Goal: Task Accomplishment & Management: Manage account settings

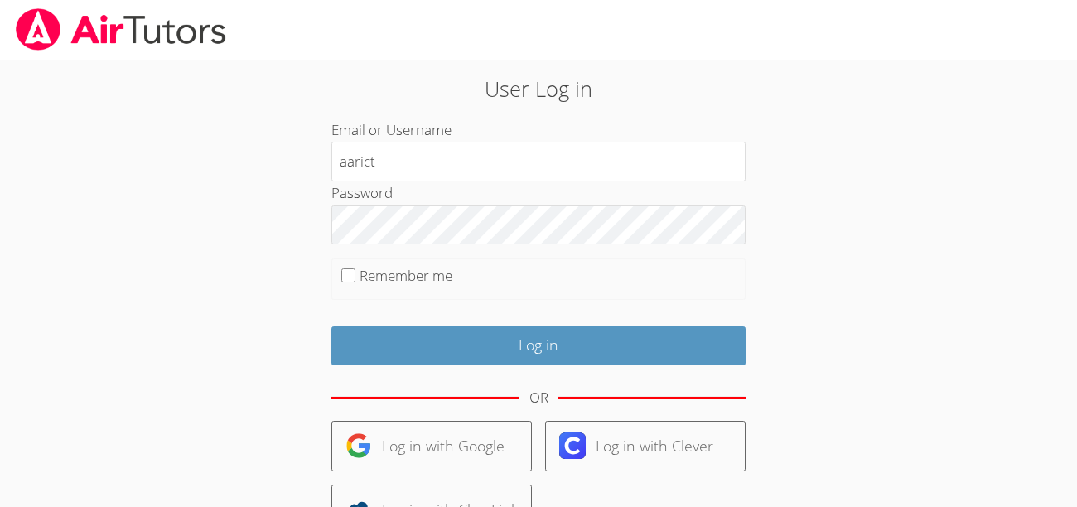
type input "aarict"
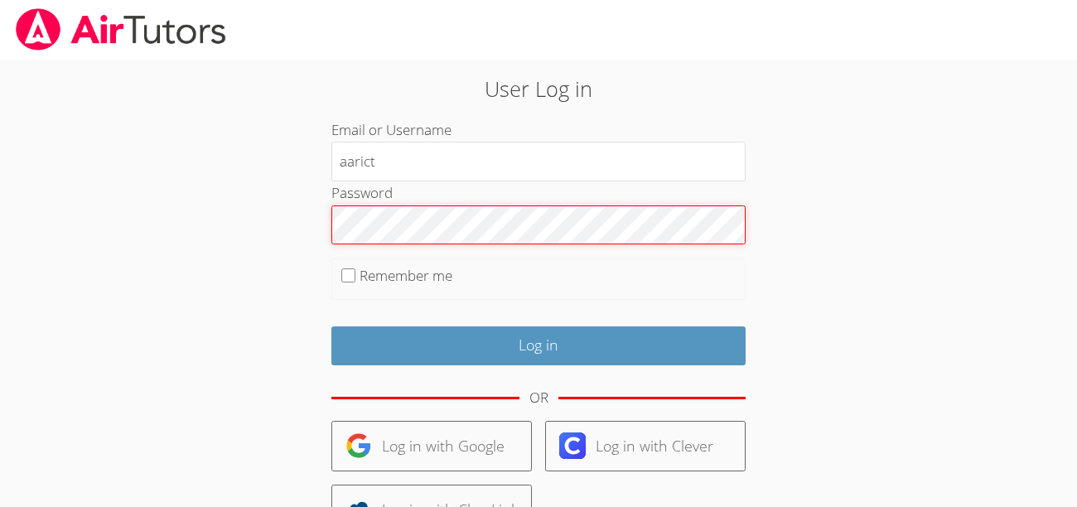
click at [331, 327] on input "Log in" at bounding box center [538, 346] width 414 height 39
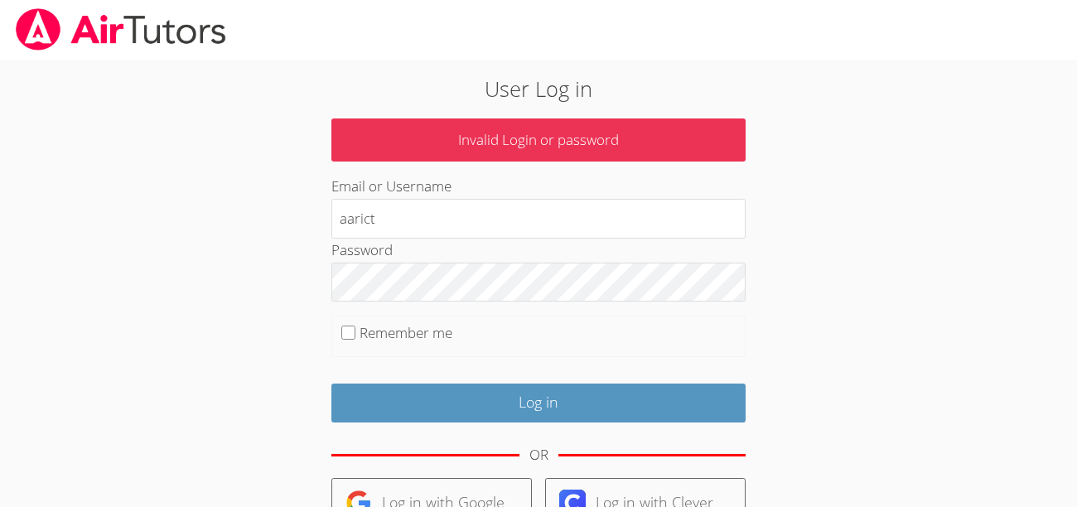
click at [386, 239] on div "Password" at bounding box center [538, 270] width 414 height 63
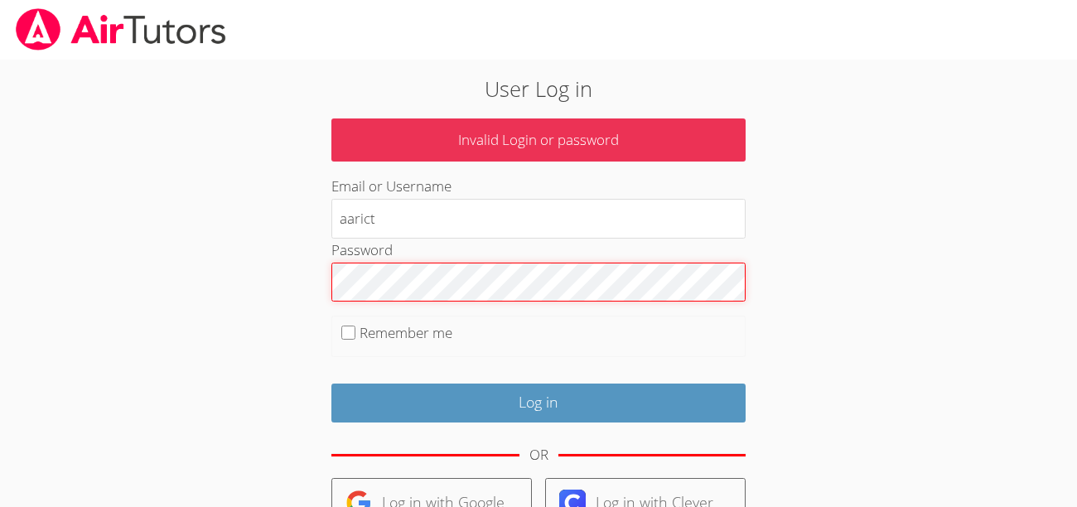
click at [331, 384] on input "Log in" at bounding box center [538, 403] width 414 height 39
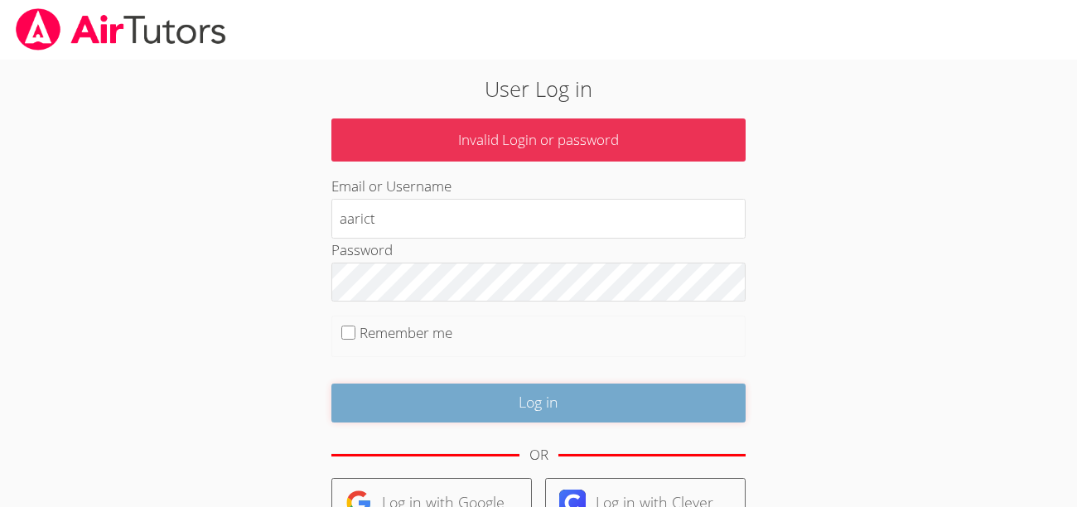
click at [445, 389] on input "Log in" at bounding box center [538, 403] width 414 height 39
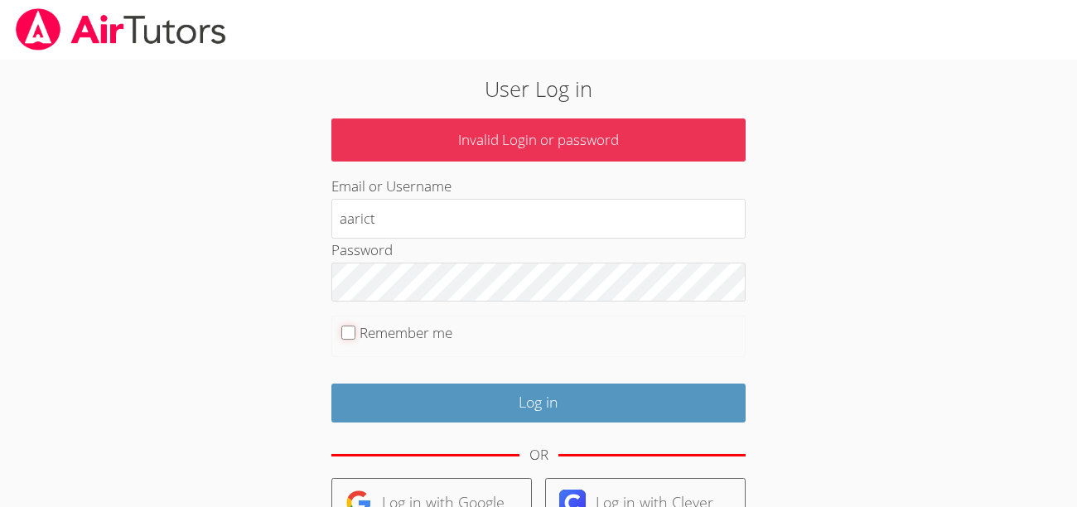
click at [345, 332] on input "Remember me" at bounding box center [348, 333] width 14 height 14
checkbox input "true"
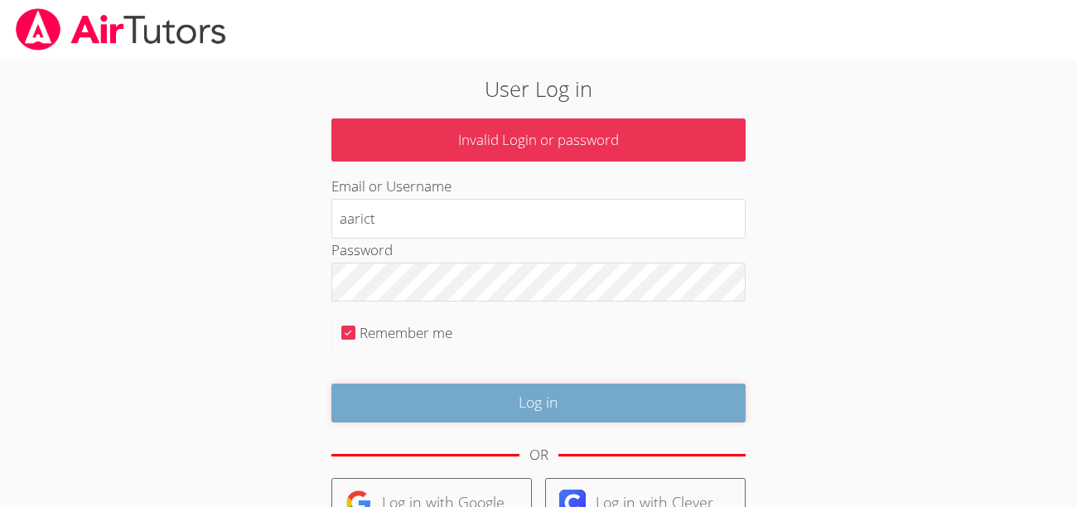
click at [357, 396] on input "Log in" at bounding box center [538, 403] width 414 height 39
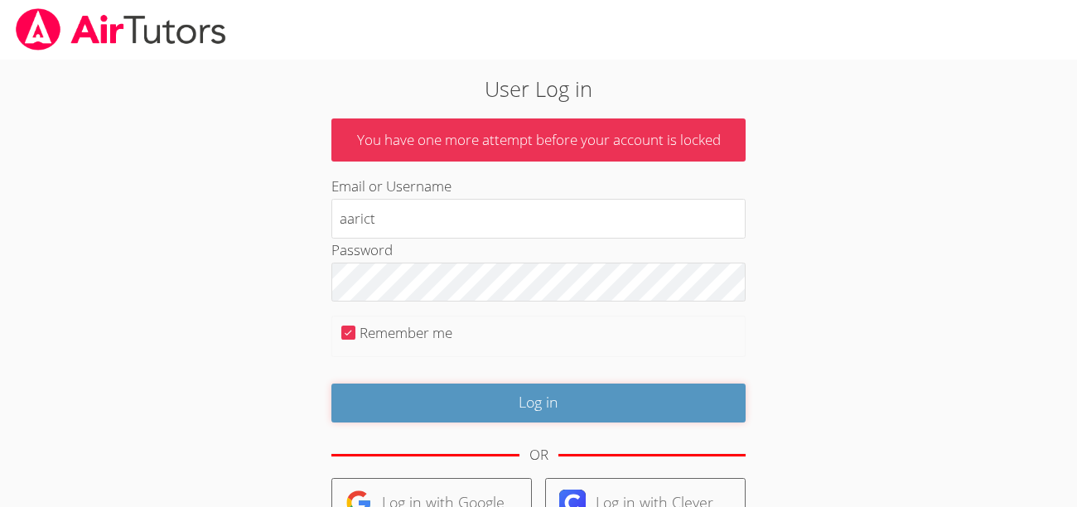
click at [357, 396] on input "Log in" at bounding box center [538, 403] width 414 height 39
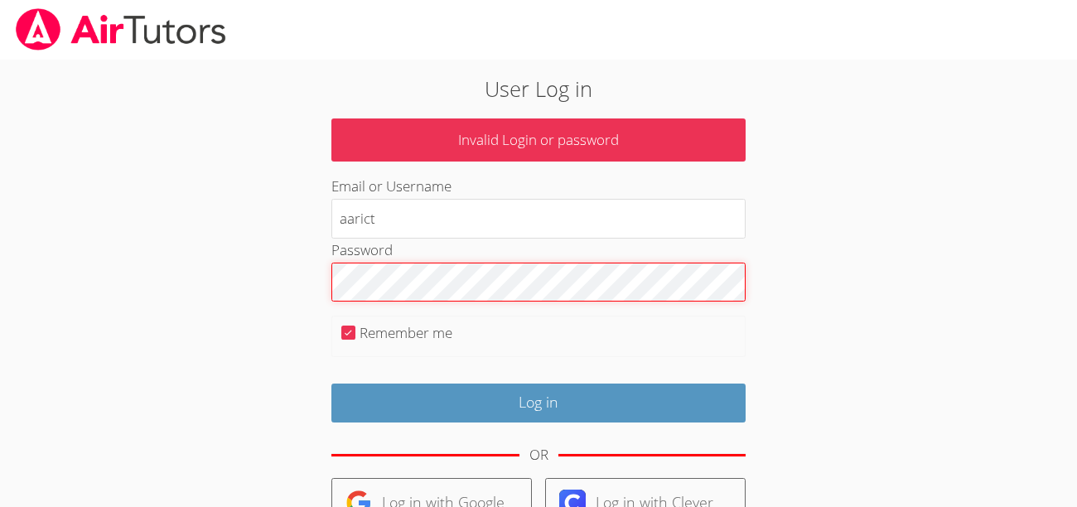
click at [331, 384] on input "Log in" at bounding box center [538, 403] width 414 height 39
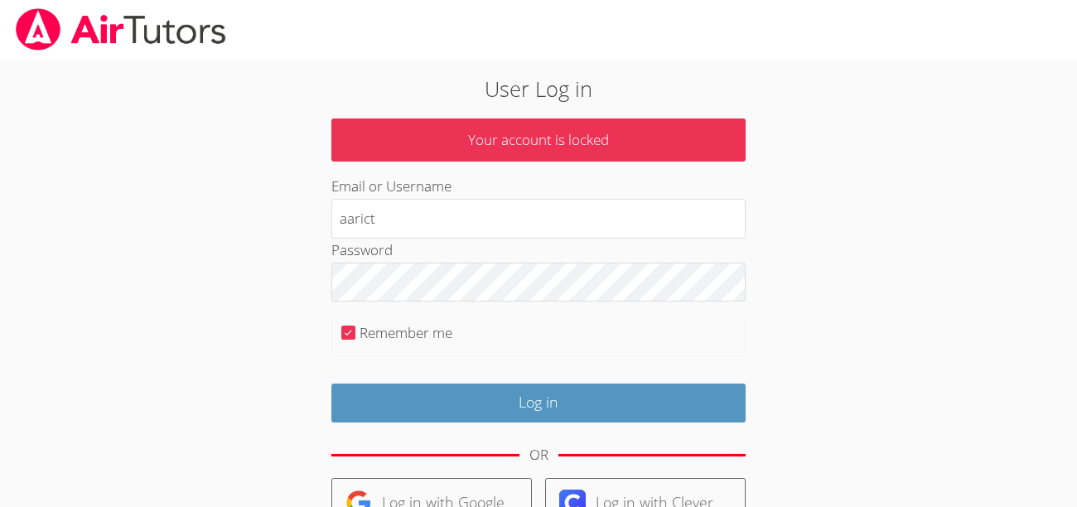
click at [446, 450] on div "OR" at bounding box center [538, 456] width 414 height 46
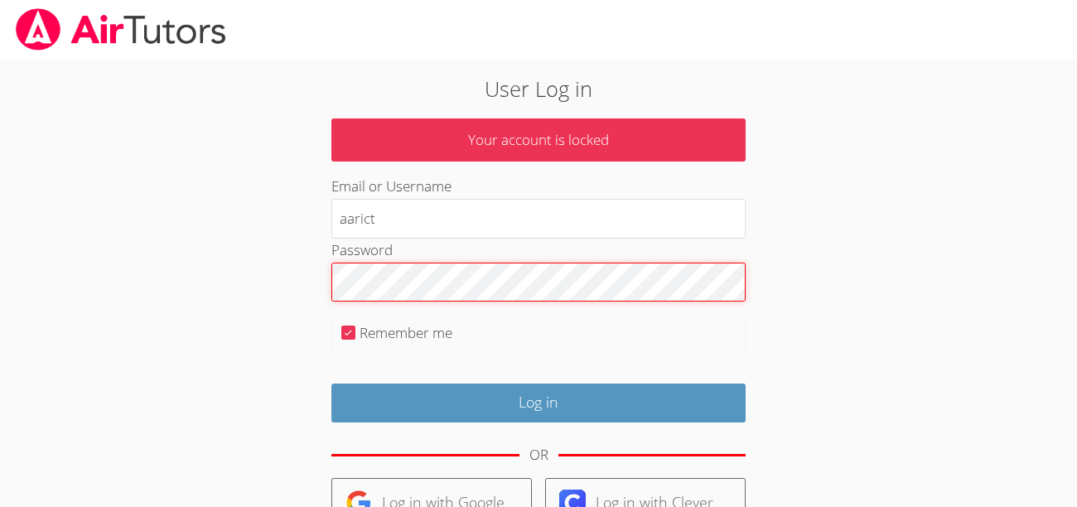
click at [370, 375] on form "Your account is locked Email or Username aarict Password Remember me Log in OR …" at bounding box center [538, 410] width 414 height 583
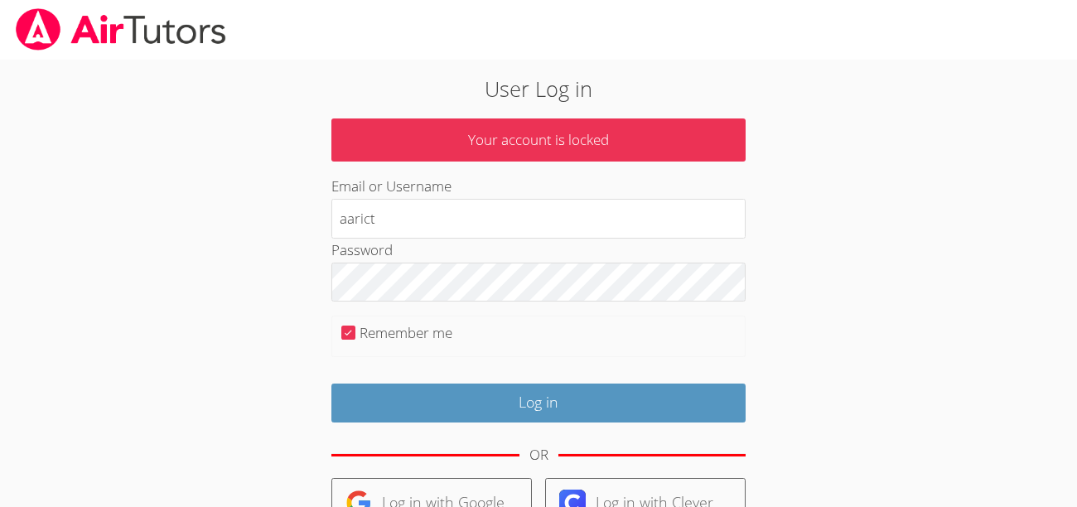
click at [370, 375] on div "Log in" at bounding box center [538, 396] width 414 height 51
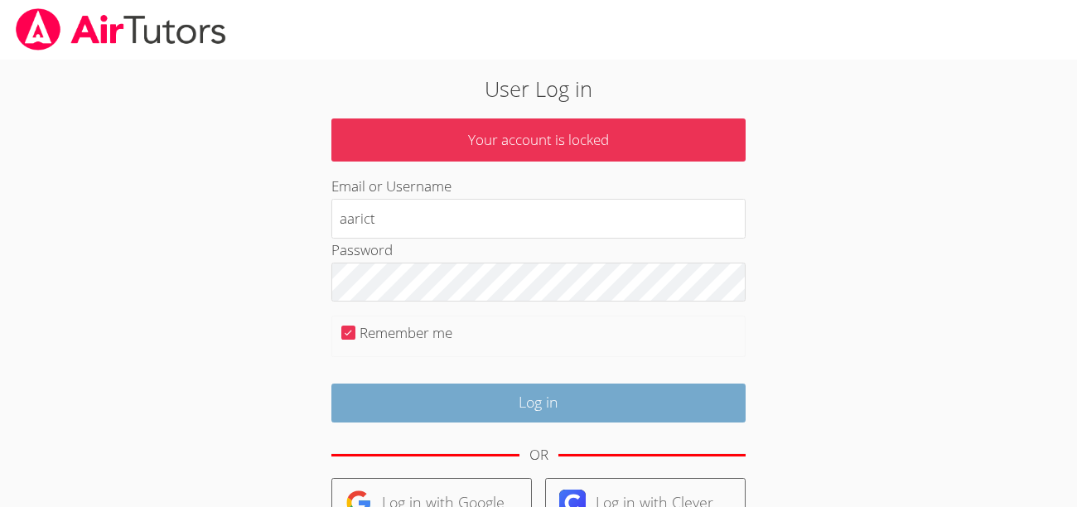
drag, startPoint x: 370, startPoint y: 375, endPoint x: 377, endPoint y: 396, distance: 22.5
click at [377, 396] on div "Log in" at bounding box center [538, 396] width 414 height 51
click at [377, 396] on input "Log in" at bounding box center [538, 403] width 414 height 39
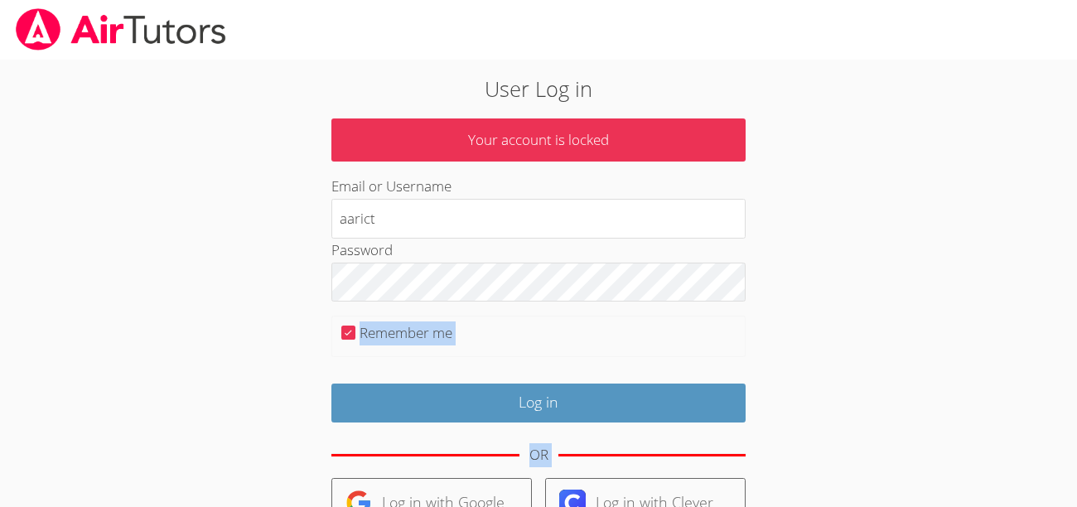
scroll to position [217, 0]
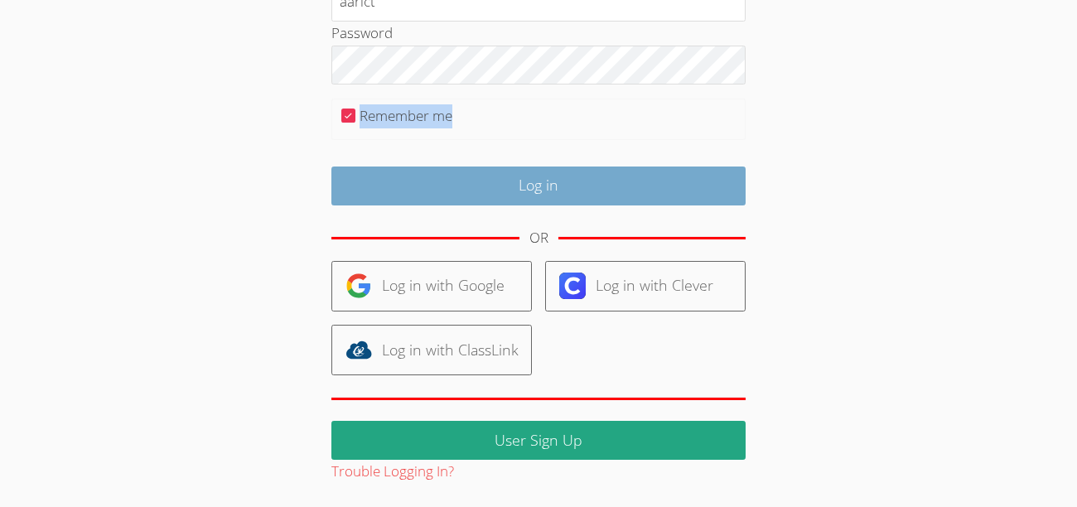
drag, startPoint x: 359, startPoint y: 197, endPoint x: 385, endPoint y: 192, distance: 26.2
click at [385, 192] on form "Your account is locked Email or Username aarict Password Remember me Log in OR …" at bounding box center [538, 192] width 414 height 583
click at [385, 192] on input "Log in" at bounding box center [538, 186] width 414 height 39
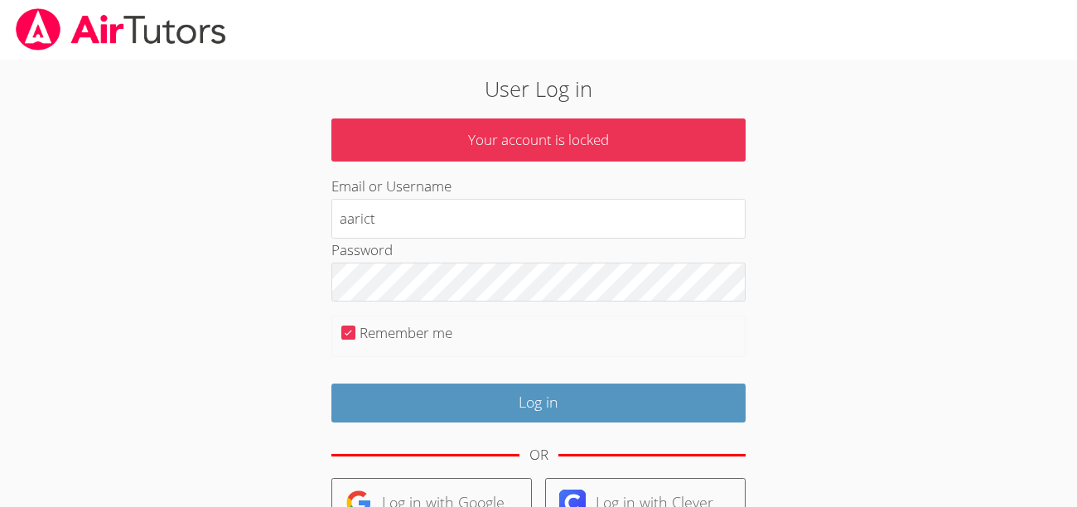
click at [675, 450] on div "OR" at bounding box center [538, 456] width 414 height 46
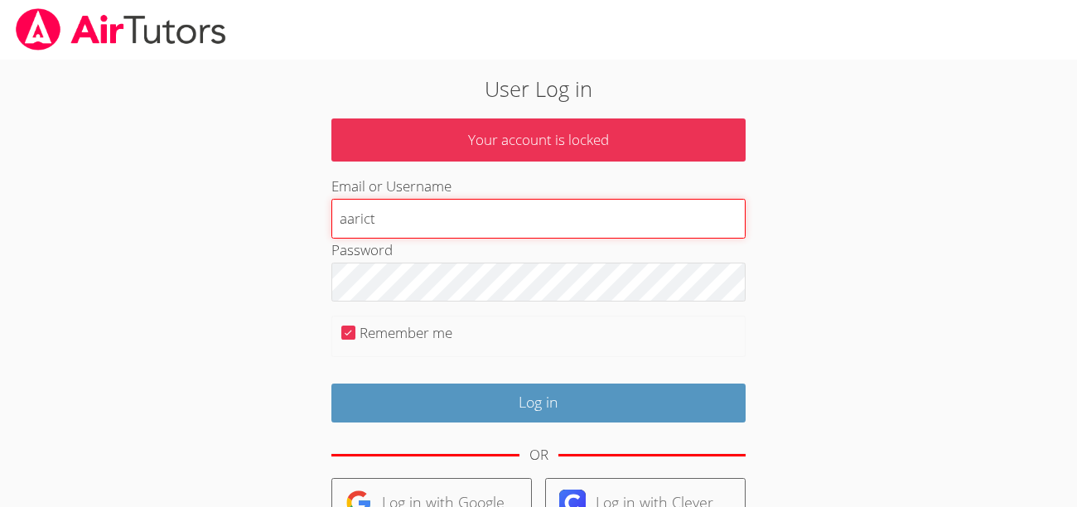
click at [373, 216] on input "aarict" at bounding box center [538, 219] width 414 height 40
type input "a"
click at [377, 230] on input "aaric123" at bounding box center [538, 219] width 414 height 40
click at [361, 209] on input "aaric123" at bounding box center [538, 219] width 414 height 40
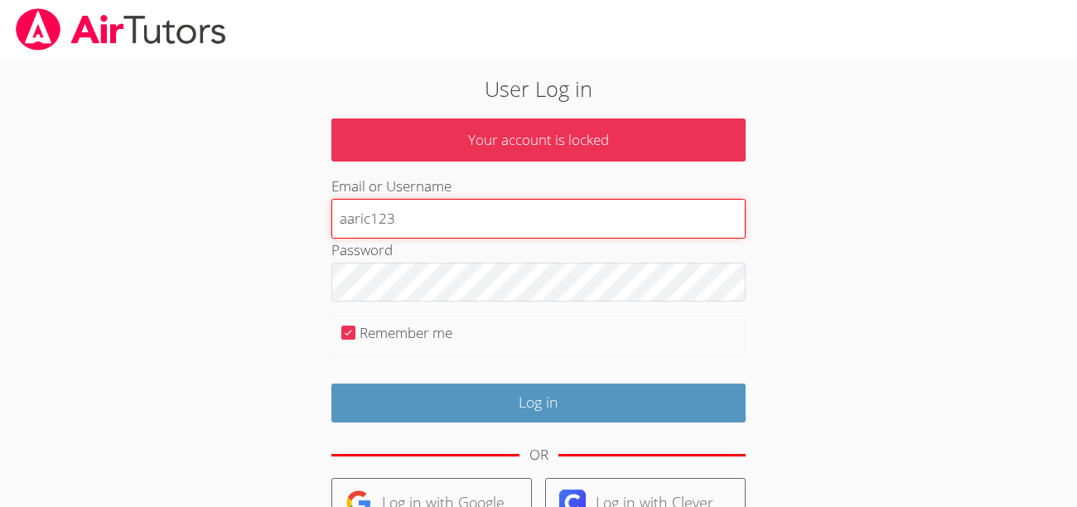
click at [361, 209] on input "aaric123" at bounding box center [538, 219] width 414 height 40
click at [370, 224] on input "aaric123" at bounding box center [538, 219] width 414 height 40
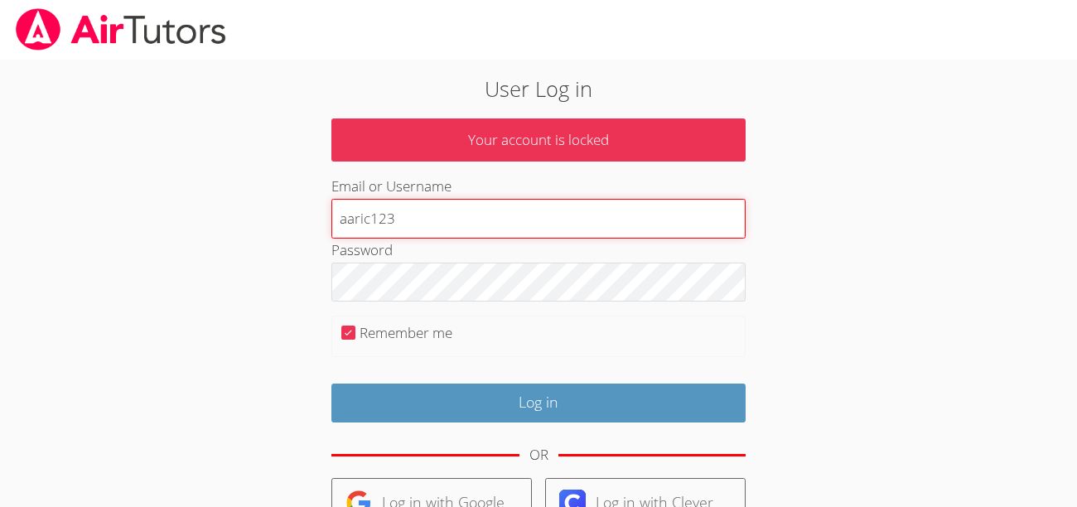
click at [379, 225] on input "aaric123" at bounding box center [538, 219] width 414 height 40
type input "aaric1t23"
drag, startPoint x: 379, startPoint y: 225, endPoint x: 365, endPoint y: 230, distance: 13.9
click at [365, 230] on input "aaric1t23" at bounding box center [538, 219] width 414 height 40
click at [389, 222] on input "aaric1t23" at bounding box center [538, 219] width 414 height 40
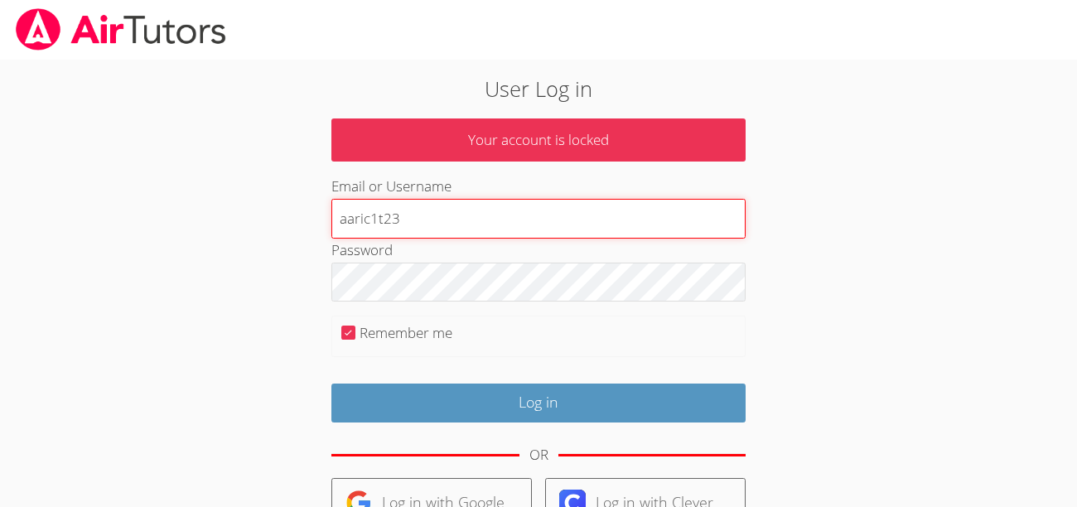
drag, startPoint x: 377, startPoint y: 228, endPoint x: 372, endPoint y: 215, distance: 14.2
click at [372, 215] on input "aaric1t23" at bounding box center [538, 219] width 414 height 40
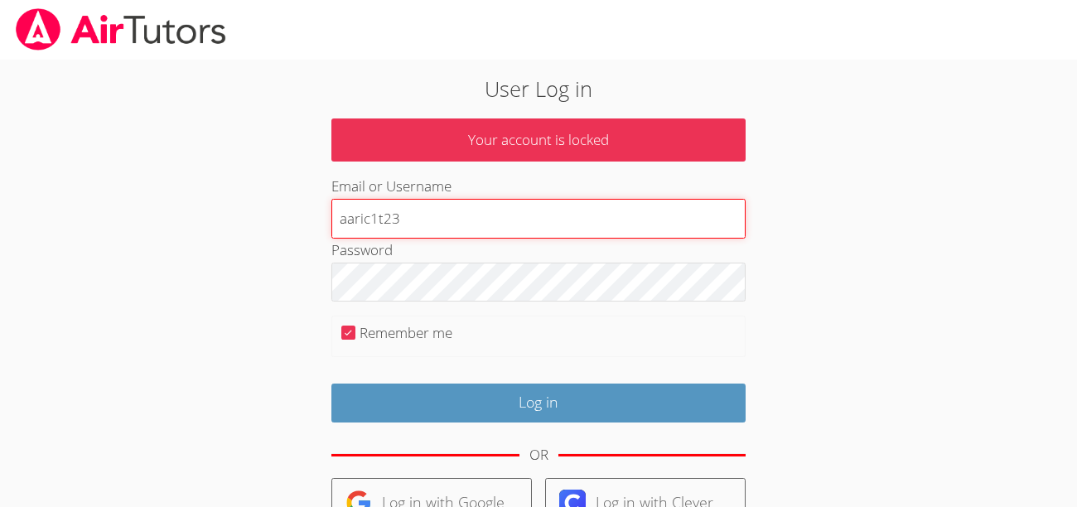
click at [372, 215] on input "aaric1t23" at bounding box center [538, 219] width 414 height 40
click at [375, 216] on input "aaric1t23" at bounding box center [538, 219] width 414 height 40
drag, startPoint x: 375, startPoint y: 216, endPoint x: 834, endPoint y: 316, distance: 469.7
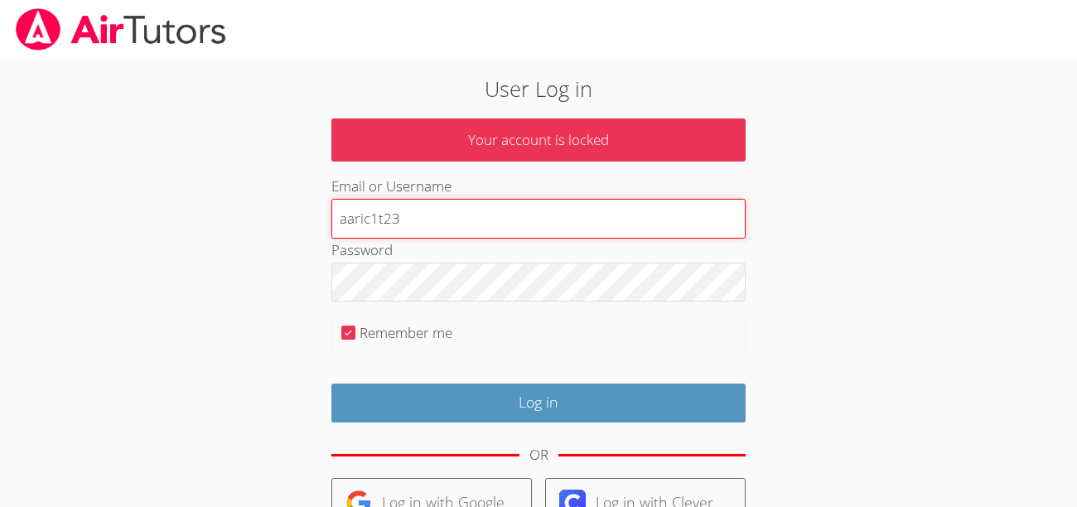
click at [834, 316] on div "User Log in Your account is locked Email or Username aaric1t23 Password Remembe…" at bounding box center [539, 380] width 808 height 641
type input "k"
type input "aarict123"
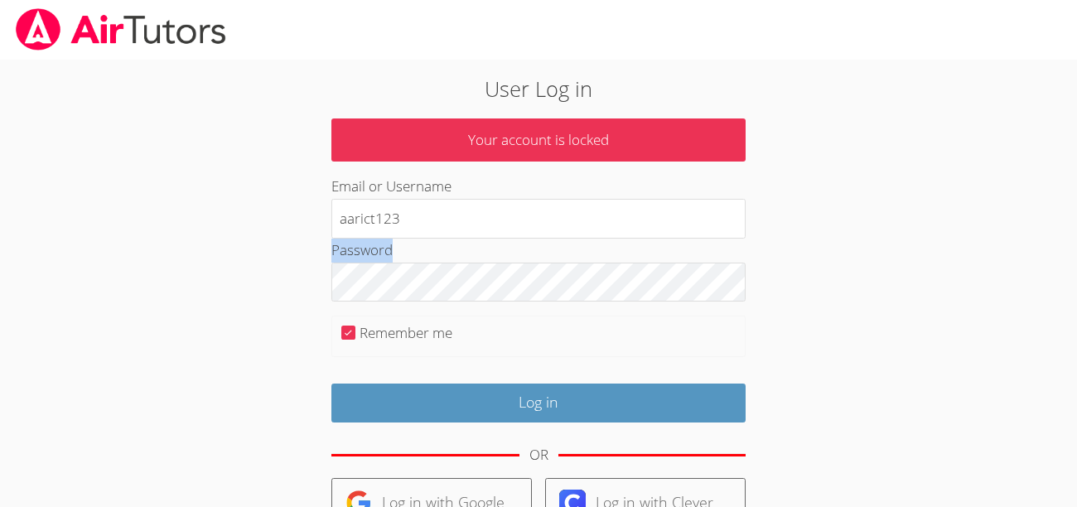
drag, startPoint x: 887, startPoint y: 312, endPoint x: 507, endPoint y: 246, distance: 385.3
click at [507, 246] on div "User Log in Your account is locked Email or Username aarict123 Password Remembe…" at bounding box center [539, 380] width 808 height 641
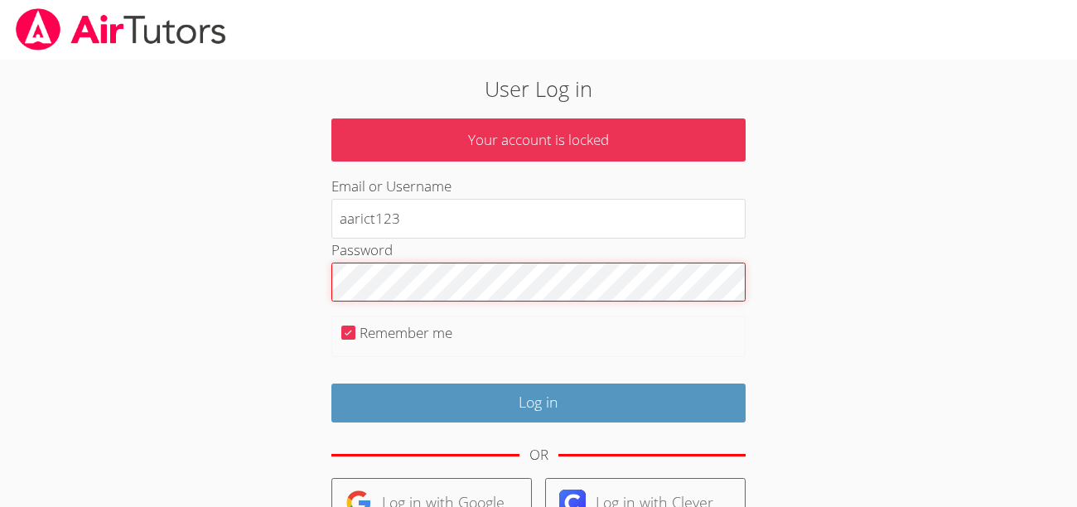
click at [517, 381] on form "Your account is locked Email or Username aarict123 Password Remember me Log in …" at bounding box center [538, 410] width 414 height 583
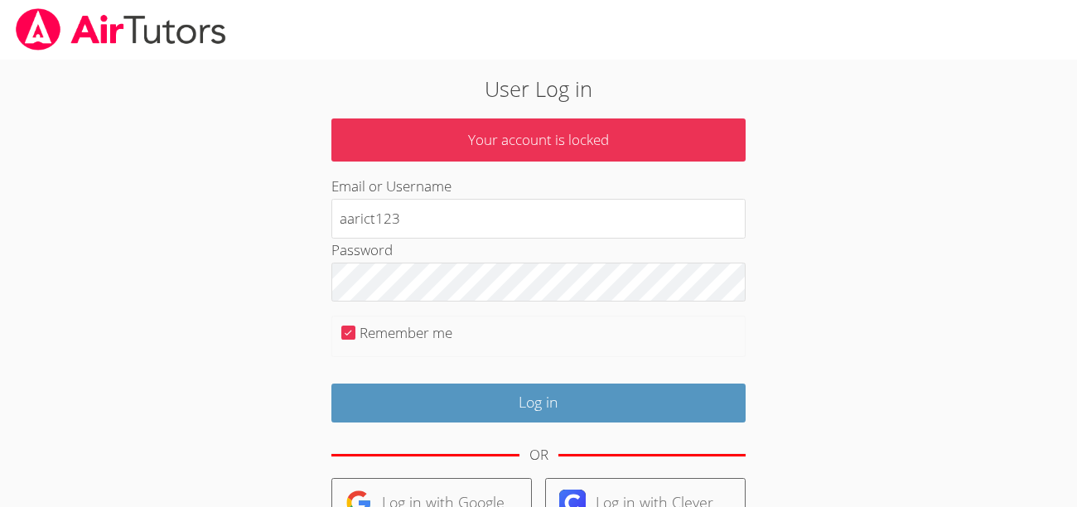
click at [517, 381] on div "Log in" at bounding box center [538, 396] width 414 height 51
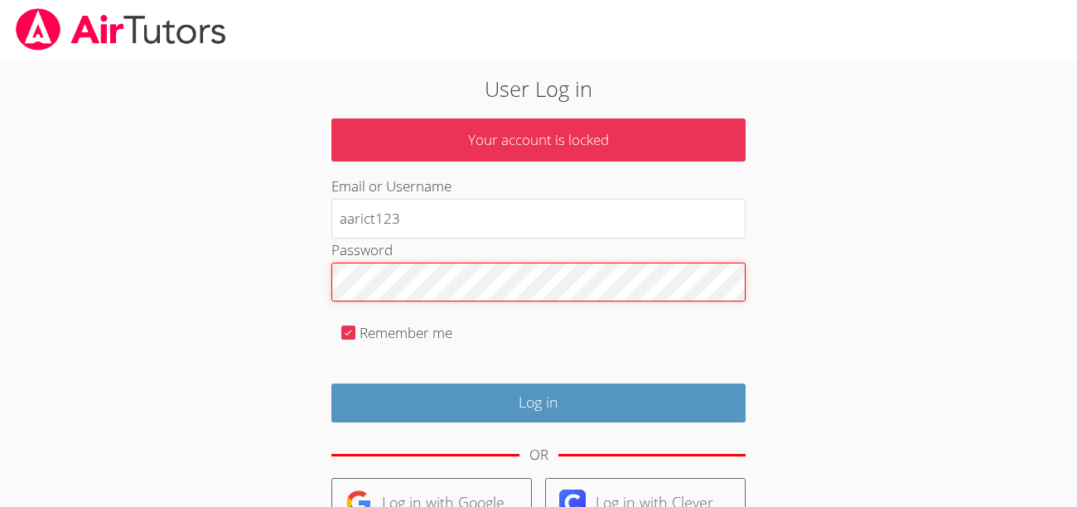
click at [331, 384] on input "Log in" at bounding box center [538, 403] width 414 height 39
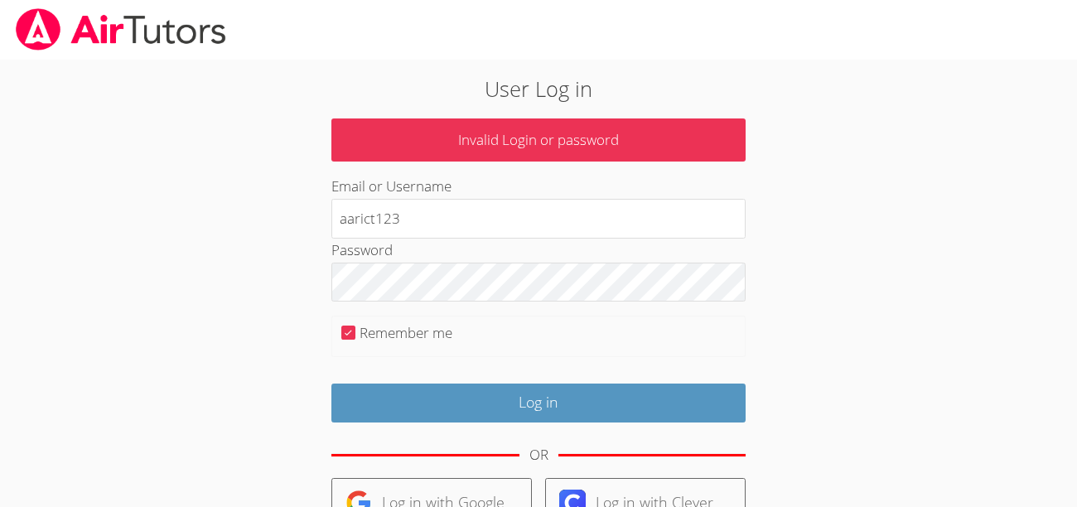
drag, startPoint x: 399, startPoint y: 231, endPoint x: 591, endPoint y: 317, distance: 210.7
click at [591, 317] on form "Invalid Login or password Email or Username aarict123 Password Remember me Log …" at bounding box center [538, 410] width 414 height 583
type input "aarict"
click at [541, 327] on fieldset "Remember me" at bounding box center [538, 336] width 414 height 41
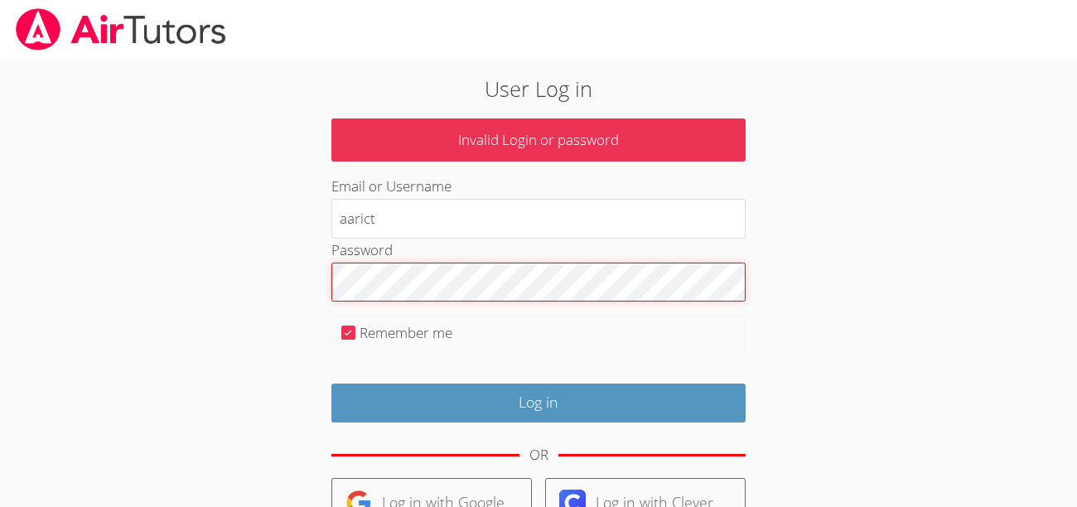
click at [452, 292] on form "Invalid Login or password Email or Username aarict Password Remember me Log in …" at bounding box center [538, 410] width 414 height 583
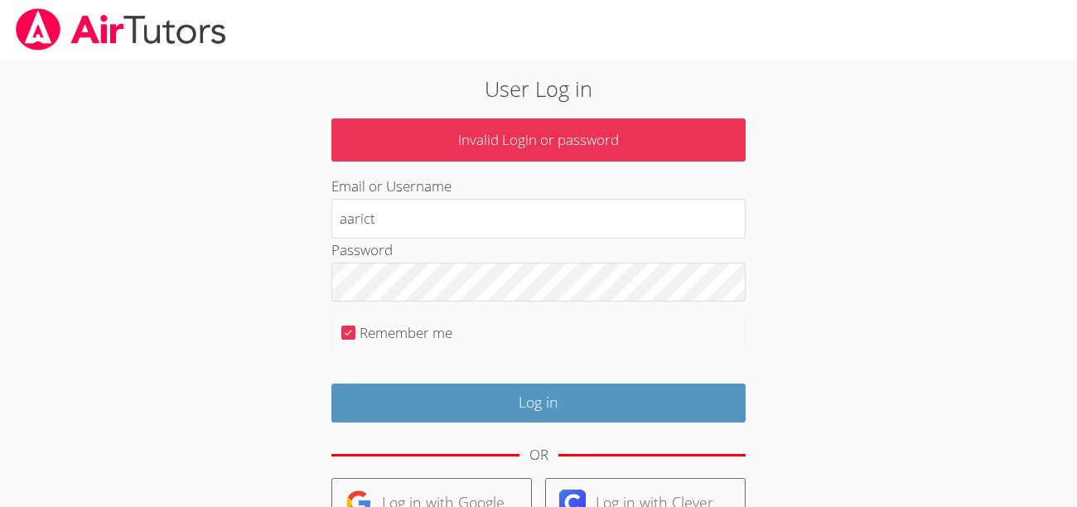
click at [439, 347] on fieldset "Remember me" at bounding box center [538, 336] width 414 height 41
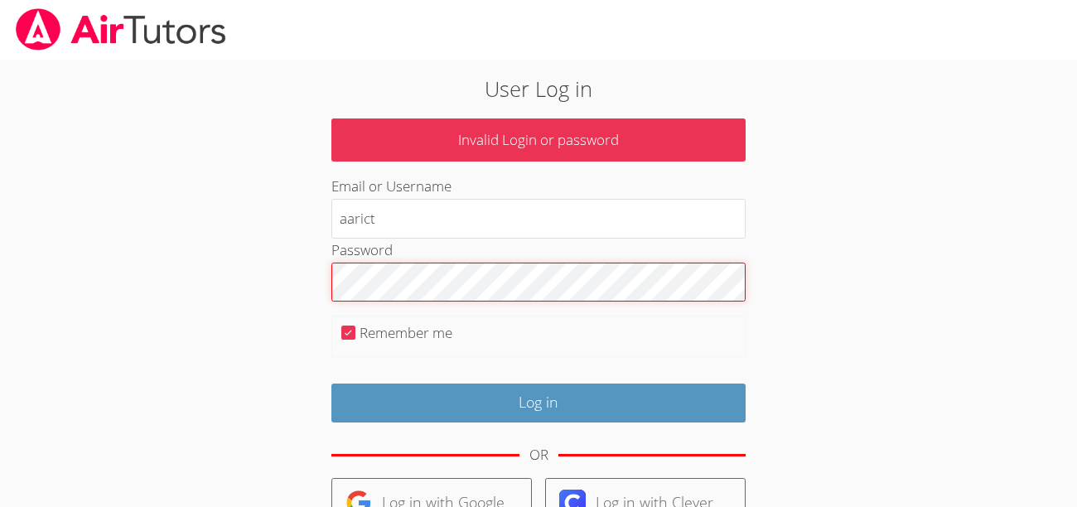
click at [331, 384] on input "Log in" at bounding box center [538, 403] width 414 height 39
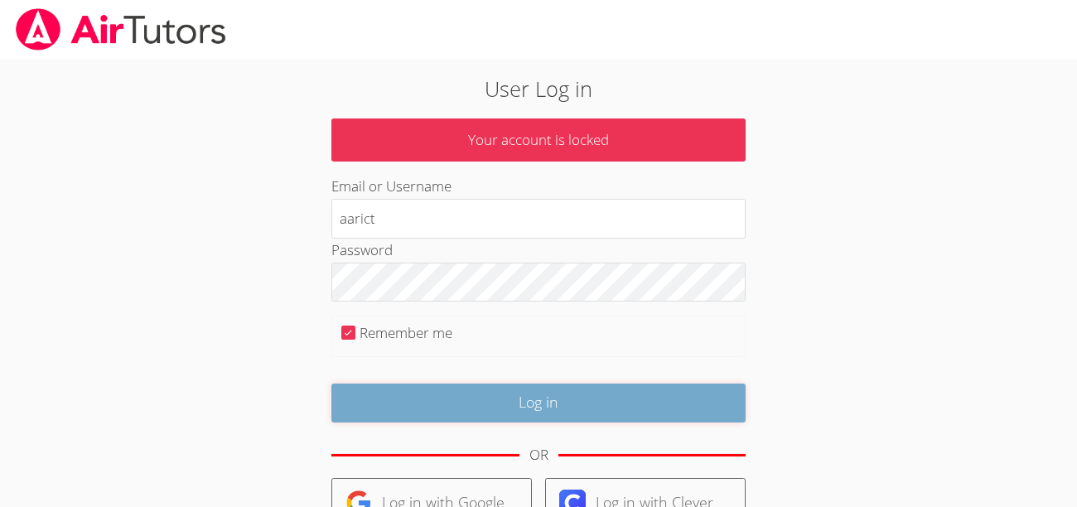
click at [538, 398] on input "Log in" at bounding box center [538, 403] width 414 height 39
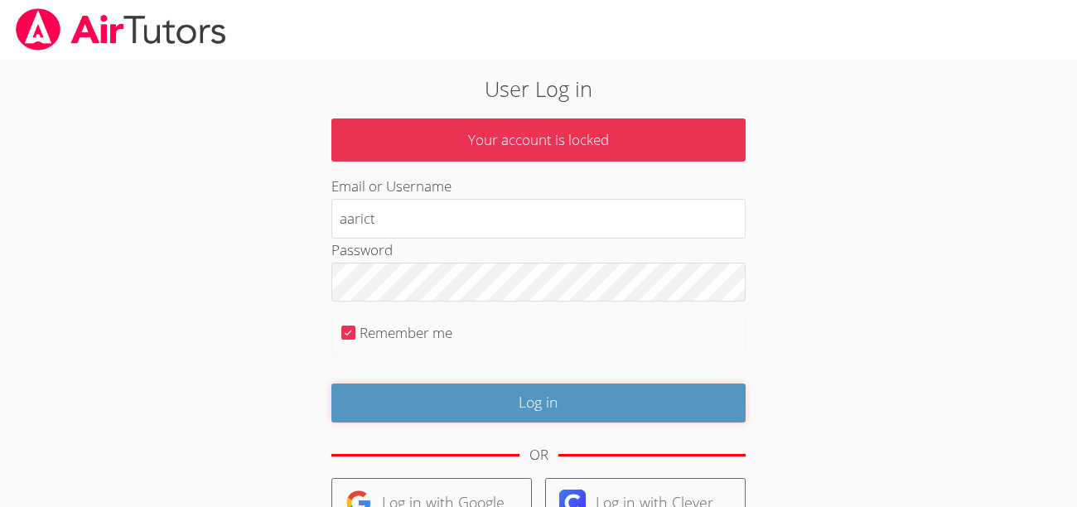
click at [538, 398] on input "Log in" at bounding box center [538, 403] width 414 height 39
click at [353, 335] on input "Remember me" at bounding box center [348, 333] width 14 height 14
checkbox input "false"
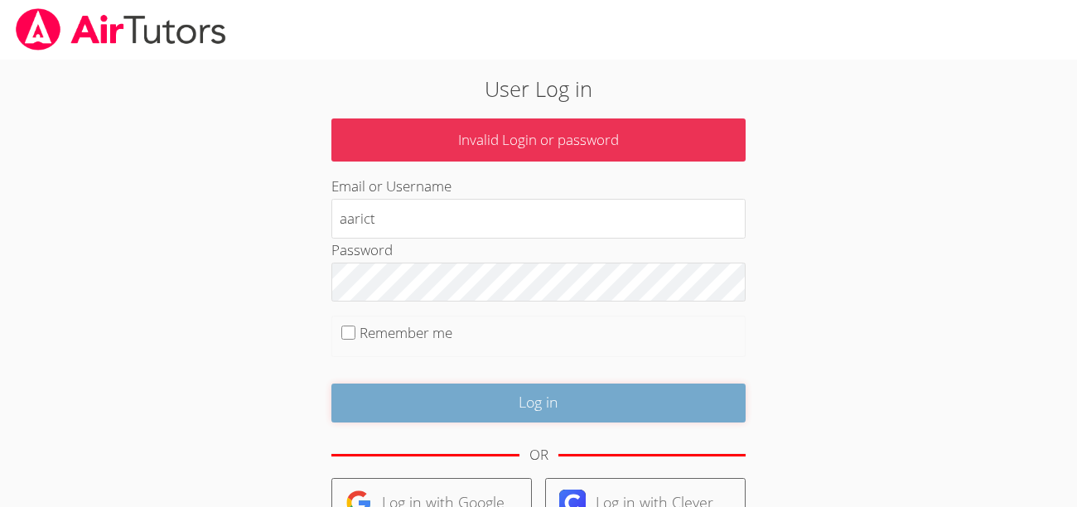
click at [408, 385] on input "Log in" at bounding box center [538, 403] width 414 height 39
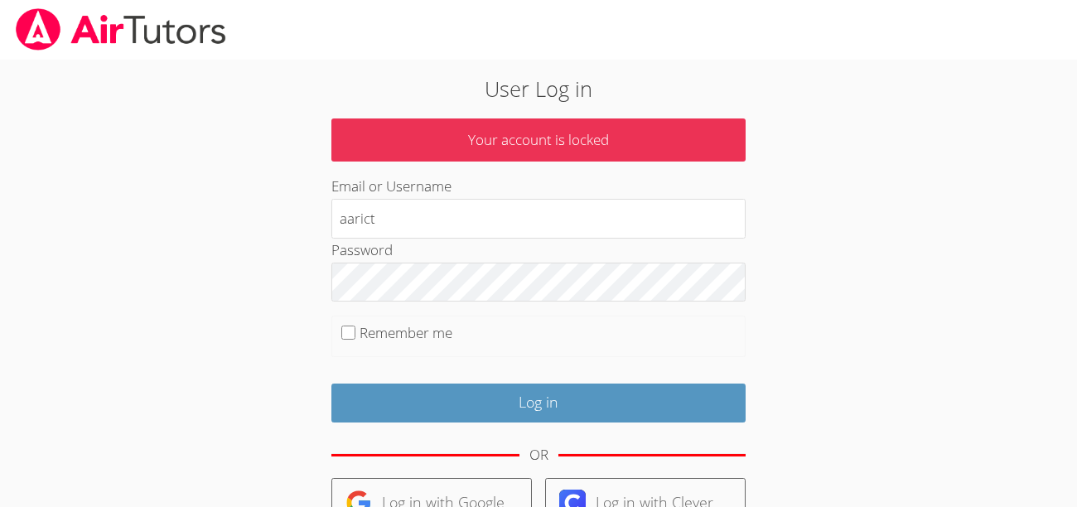
click at [470, 175] on div "Email or Username aarict" at bounding box center [538, 206] width 414 height 63
click at [472, 142] on p "Your account is locked" at bounding box center [538, 141] width 414 height 44
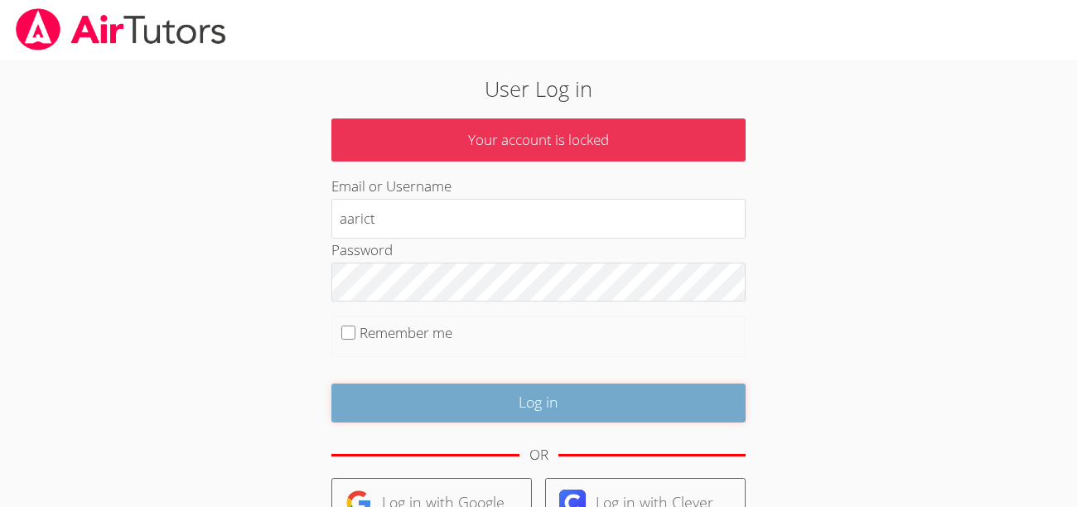
click at [553, 416] on input "Log in" at bounding box center [538, 403] width 414 height 39
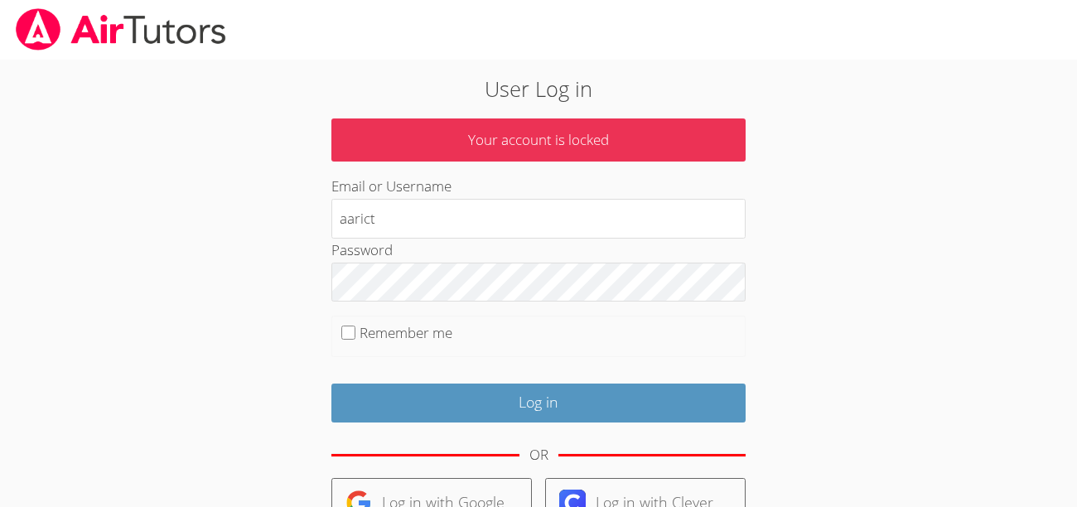
click at [553, 416] on input "Log in" at bounding box center [538, 403] width 414 height 39
click at [424, 201] on input "aarict" at bounding box center [538, 219] width 414 height 40
click at [364, 223] on input "aarict" at bounding box center [538, 219] width 414 height 40
click at [363, 240] on label "Password" at bounding box center [361, 249] width 61 height 19
click at [352, 323] on fieldset "Remember me" at bounding box center [538, 336] width 414 height 41
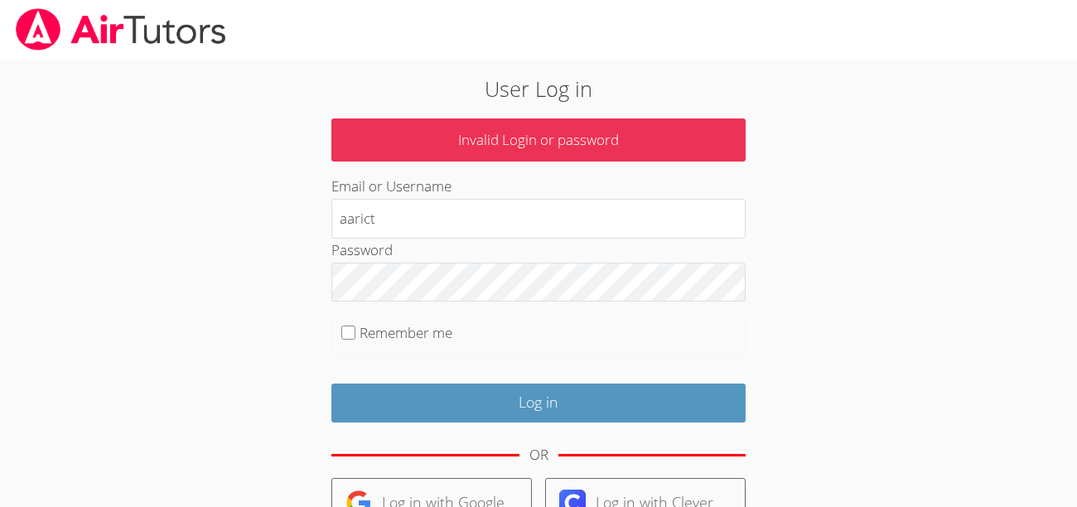
click at [352, 324] on fieldset "Remember me" at bounding box center [538, 336] width 414 height 41
click at [349, 329] on input "Remember me" at bounding box center [348, 333] width 14 height 14
click at [361, 358] on form "Invalid Login or password Email or Username aarict Password Remember me Log in …" at bounding box center [538, 410] width 414 height 583
drag, startPoint x: 361, startPoint y: 358, endPoint x: 346, endPoint y: 323, distance: 38.2
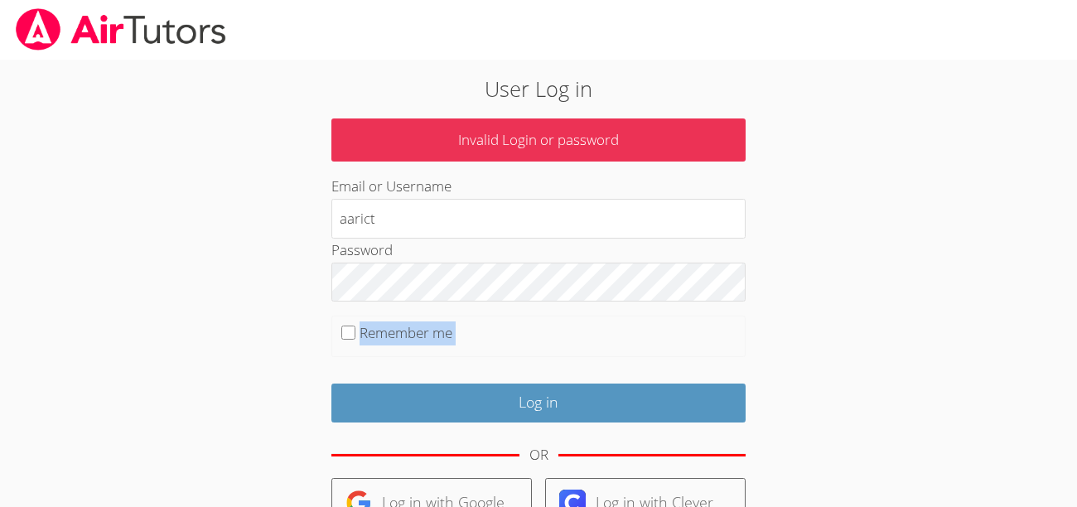
click at [346, 323] on form "Invalid Login or password Email or Username aarict Password Remember me Log in …" at bounding box center [538, 410] width 414 height 583
click at [346, 324] on fieldset "Remember me" at bounding box center [538, 336] width 414 height 41
click at [350, 336] on input "Remember me" at bounding box center [348, 333] width 14 height 14
checkbox input "true"
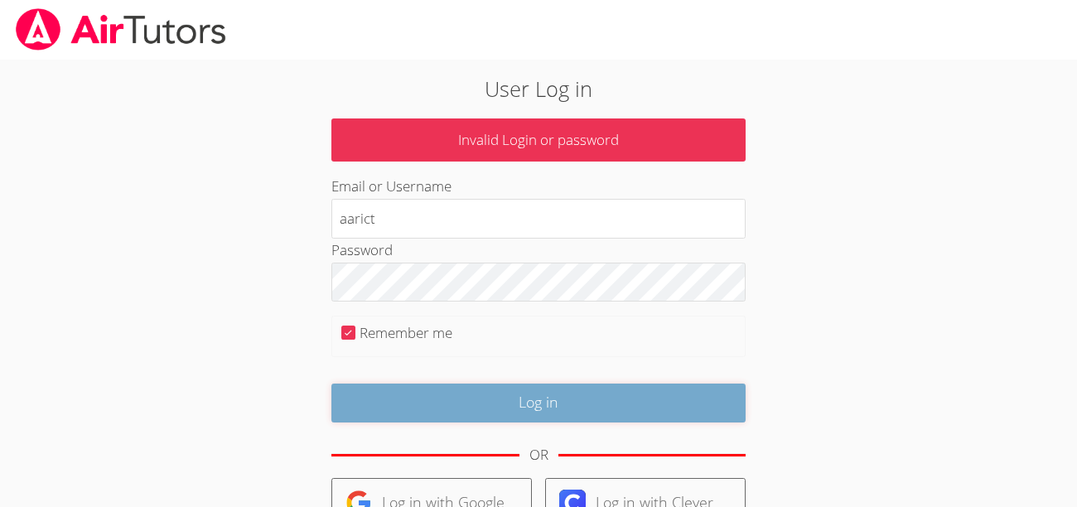
click at [459, 409] on input "Log in" at bounding box center [538, 403] width 414 height 39
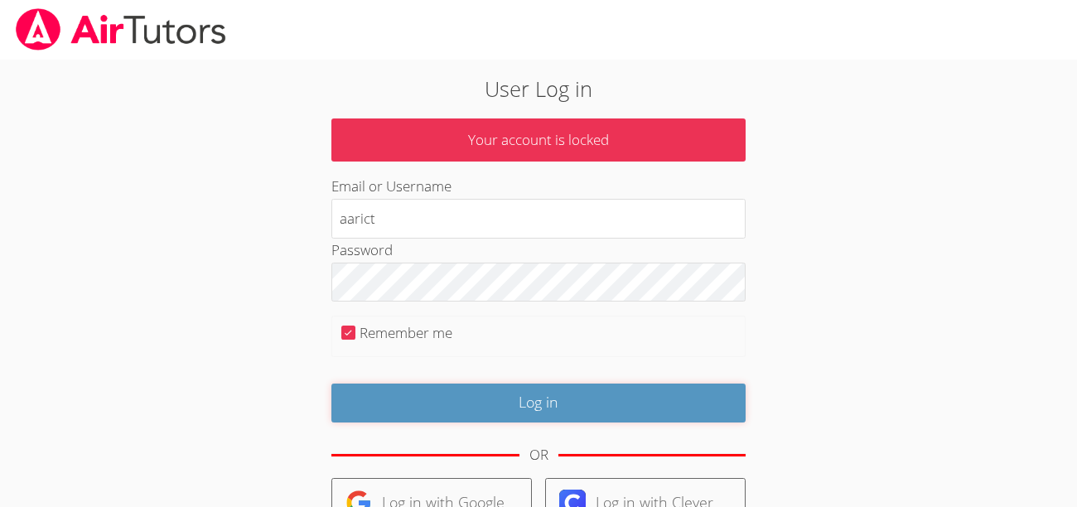
click at [459, 409] on input "Log in" at bounding box center [538, 403] width 414 height 39
click at [331, 384] on input "Log in" at bounding box center [538, 403] width 414 height 39
click at [355, 222] on input "p[ aarict" at bounding box center [538, 219] width 414 height 40
drag, startPoint x: 437, startPoint y: 207, endPoint x: 377, endPoint y: 215, distance: 60.2
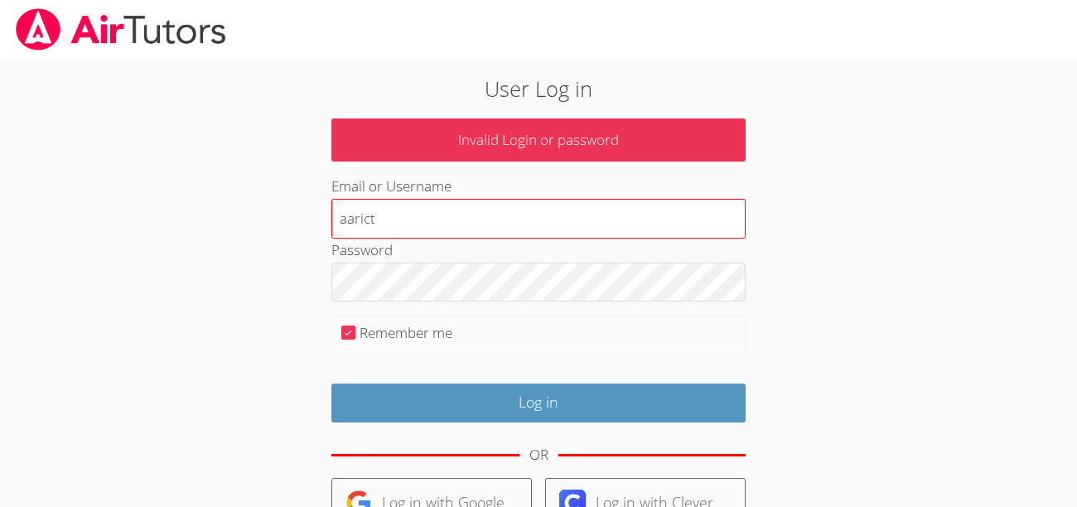
click at [377, 215] on input "aarict" at bounding box center [538, 219] width 414 height 40
type input "a"
click at [376, 218] on input "aarict" at bounding box center [538, 219] width 414 height 40
type input "aarict"
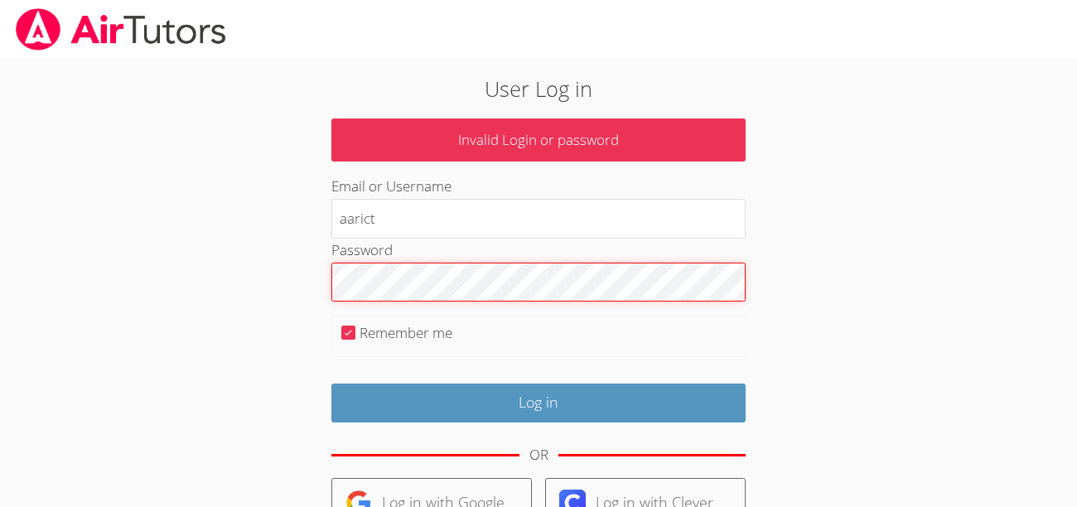
click at [331, 384] on input "Log in" at bounding box center [538, 403] width 414 height 39
click at [362, 225] on form "Your account is locked Email or Username aarict Password Remember me Log in OR …" at bounding box center [538, 410] width 414 height 583
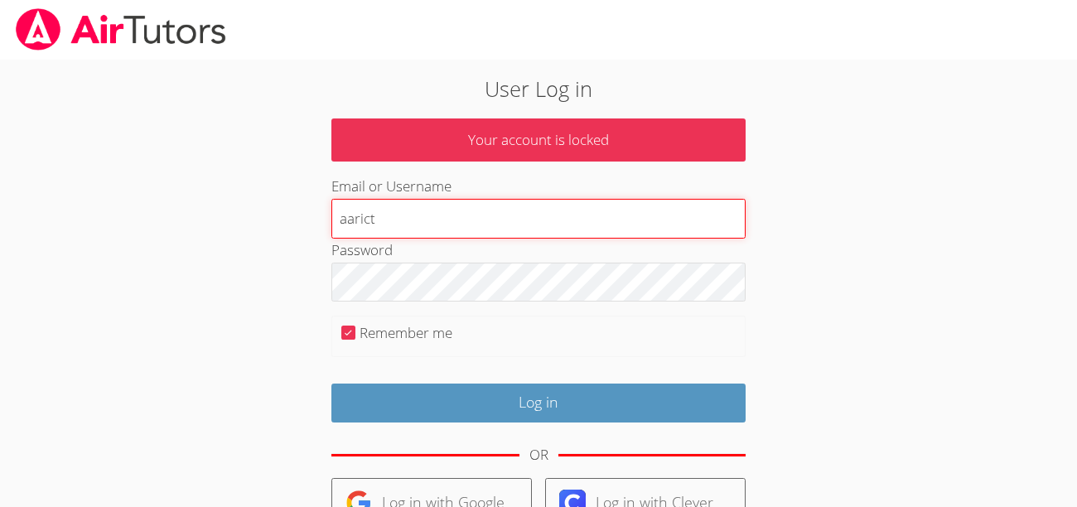
click at [378, 219] on input "aarict" at bounding box center [538, 219] width 414 height 40
type input "aarict123"
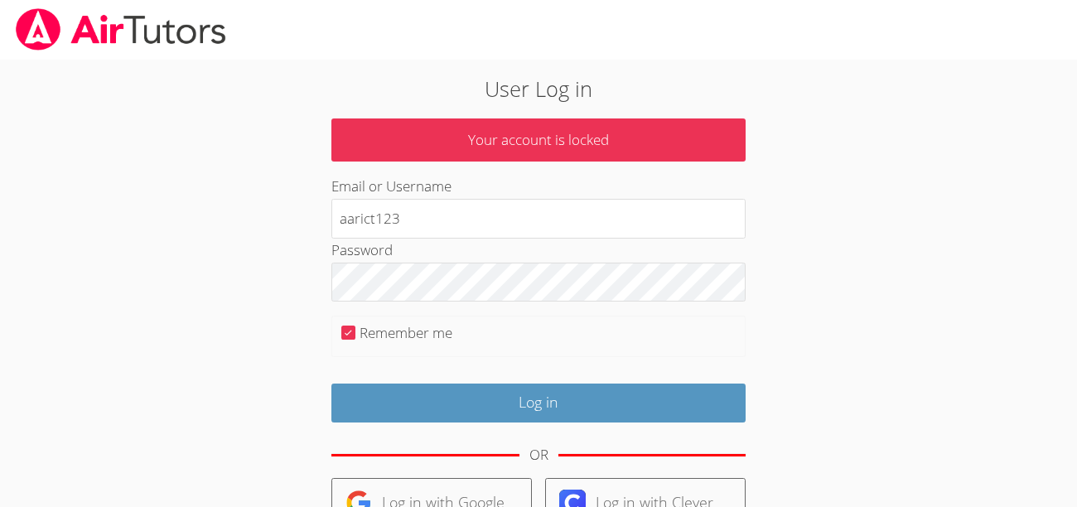
drag, startPoint x: 415, startPoint y: 331, endPoint x: 404, endPoint y: 322, distance: 14.8
click at [404, 322] on fieldset "Remember me" at bounding box center [538, 336] width 414 height 41
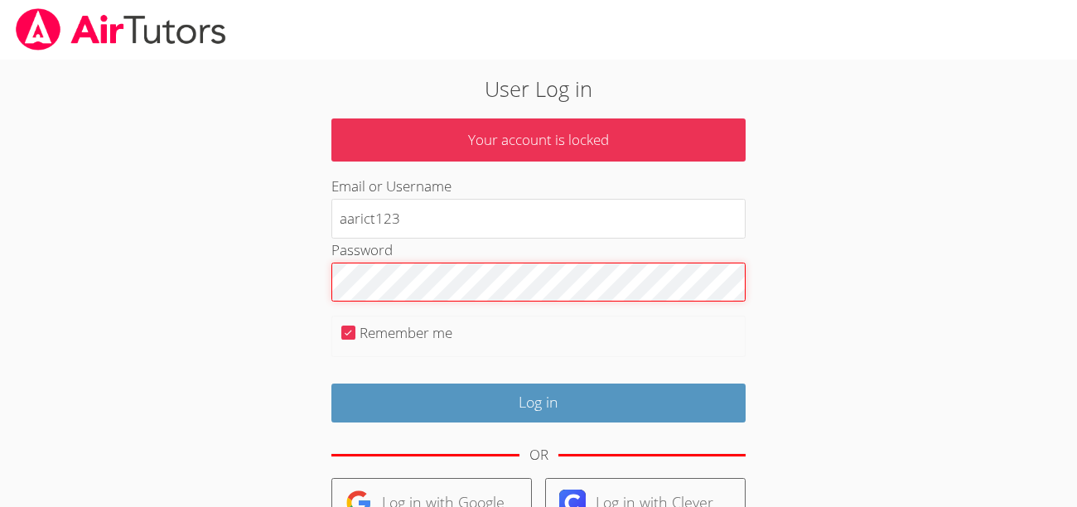
click at [331, 384] on input "Log in" at bounding box center [538, 403] width 414 height 39
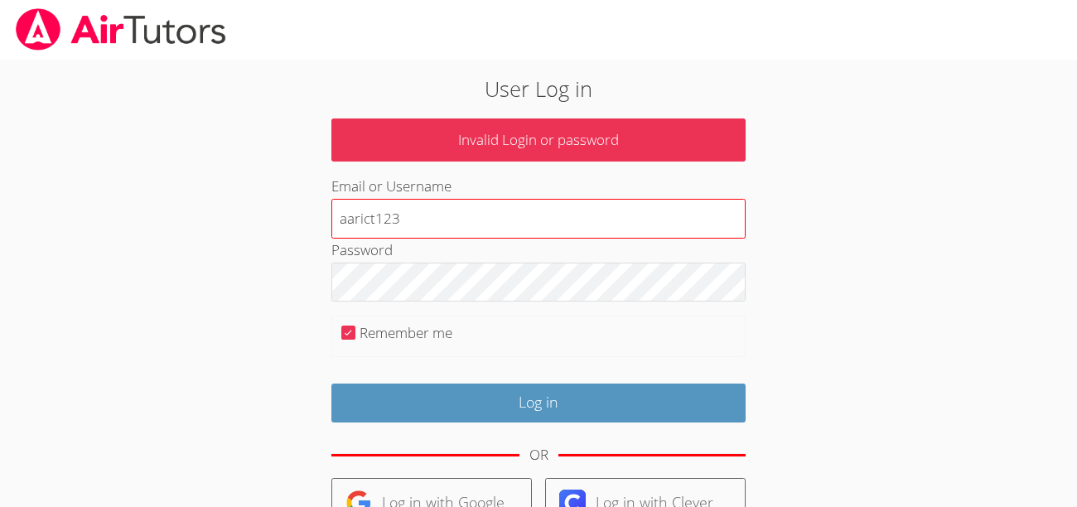
click at [402, 218] on input "aarict123" at bounding box center [538, 219] width 414 height 40
type input "aarict"
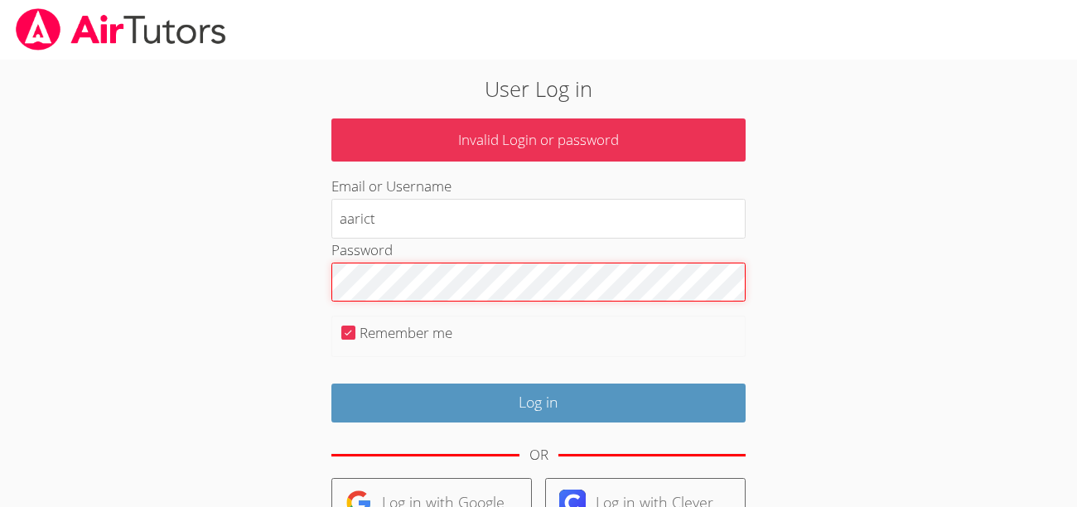
click at [331, 384] on input "Log in" at bounding box center [538, 403] width 414 height 39
click at [989, 0] on html "User Log in Your account is locked Email or Username aarict Password Remember m…" at bounding box center [538, 253] width 1077 height 507
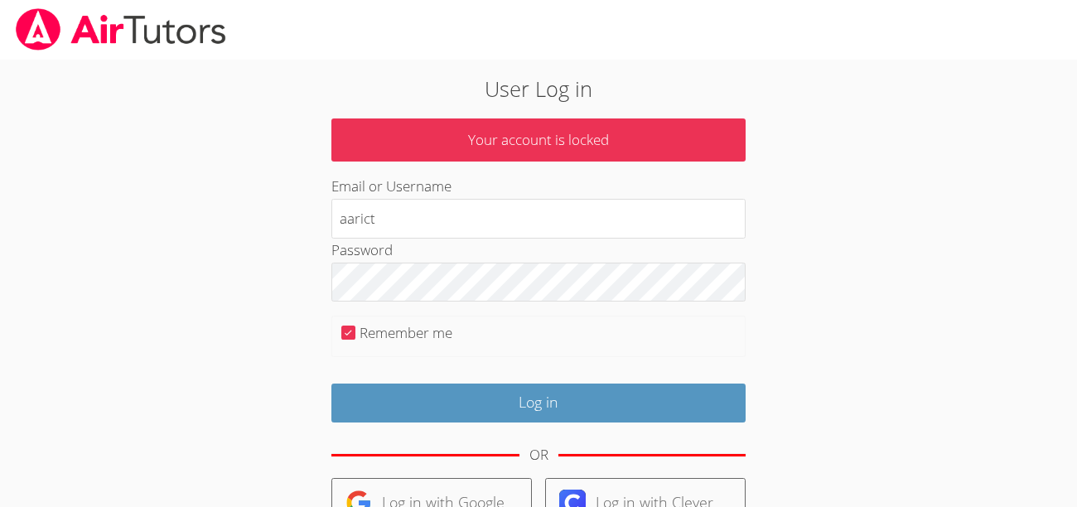
click at [715, 52] on div at bounding box center [538, 30] width 1077 height 60
click at [810, 113] on div "User Log in Your account is locked Email or Username aarict Password Remember m…" at bounding box center [539, 387] width 582 height 628
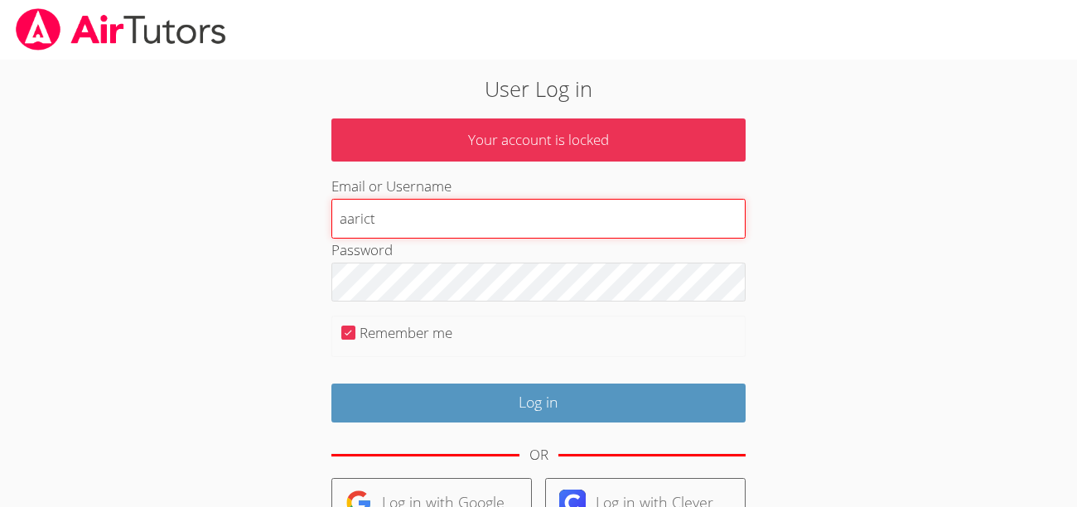
click at [689, 221] on input "aarict" at bounding box center [538, 219] width 414 height 40
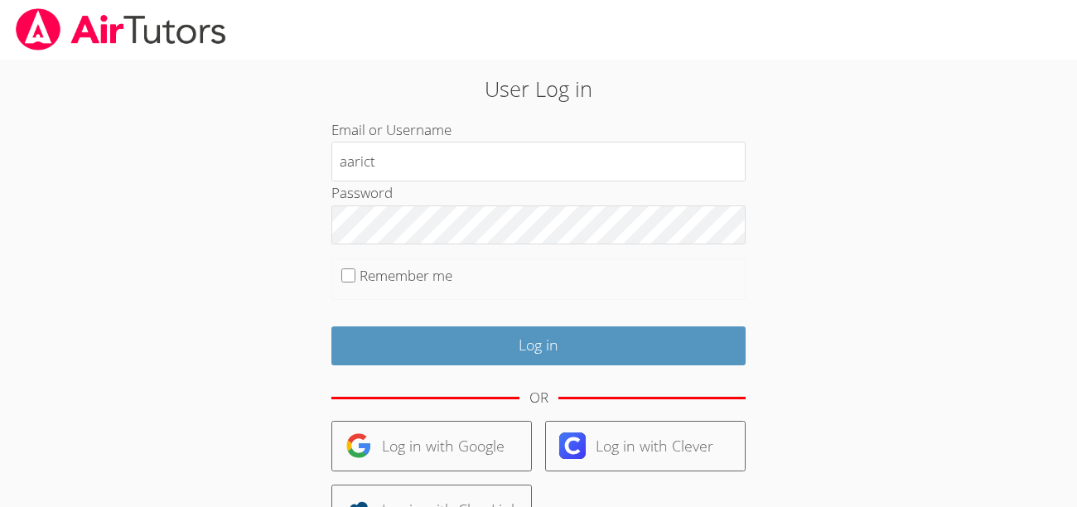
type input "aarict"
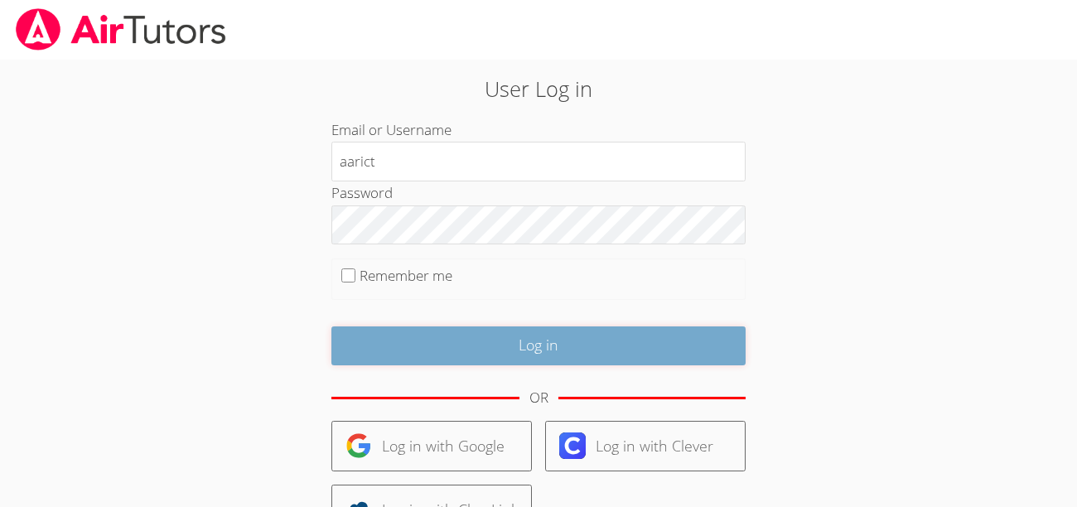
click at [409, 348] on input "Log in" at bounding box center [538, 346] width 414 height 39
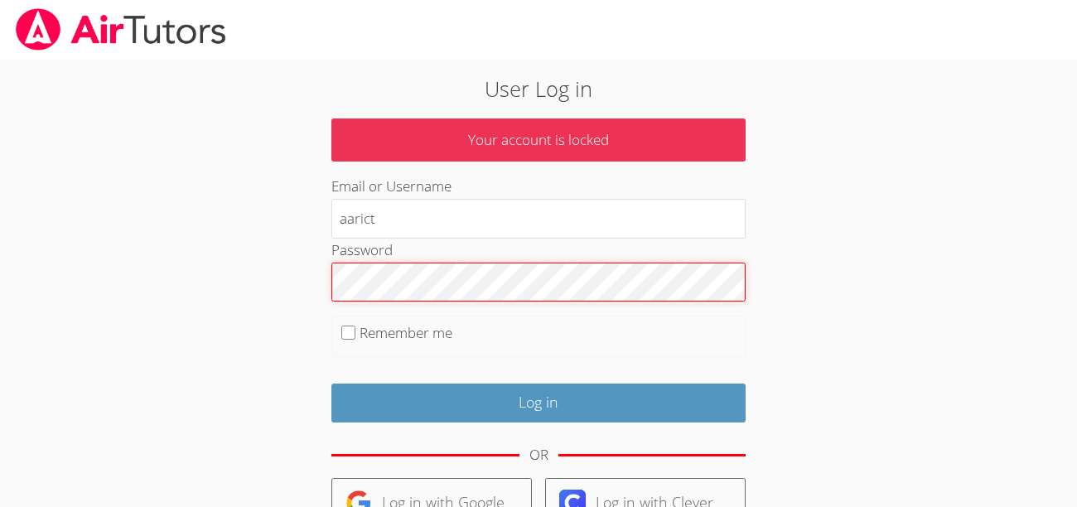
click at [331, 384] on input "Log in" at bounding box center [538, 403] width 414 height 39
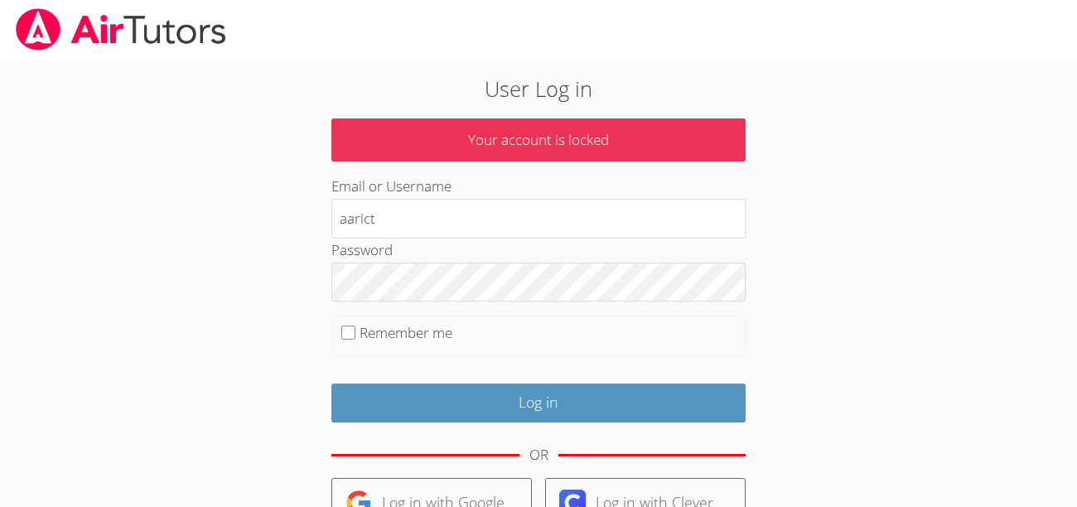
click at [829, 410] on div "User Log in Your account is locked Email or Username aarict Password Remember m…" at bounding box center [539, 387] width 582 height 628
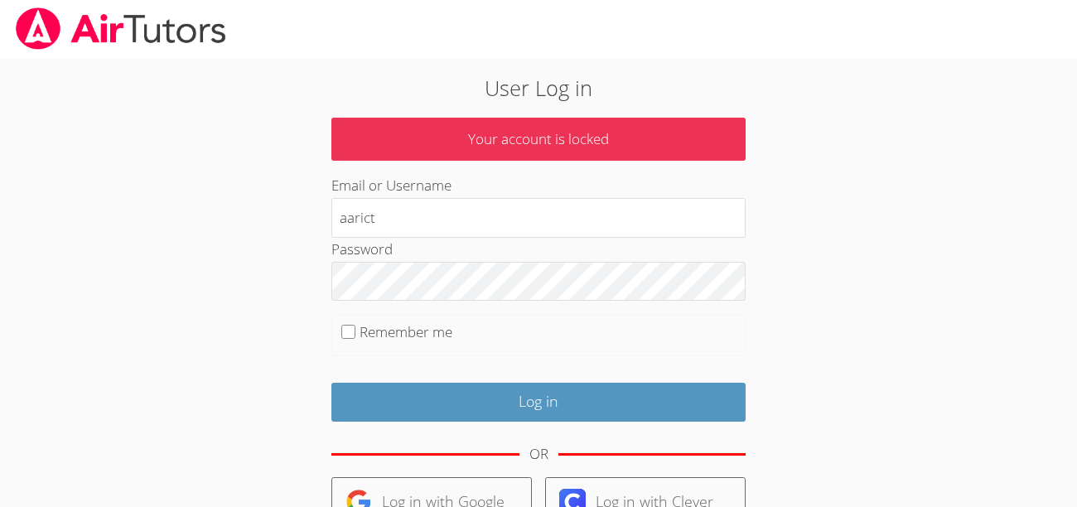
scroll to position [217, 0]
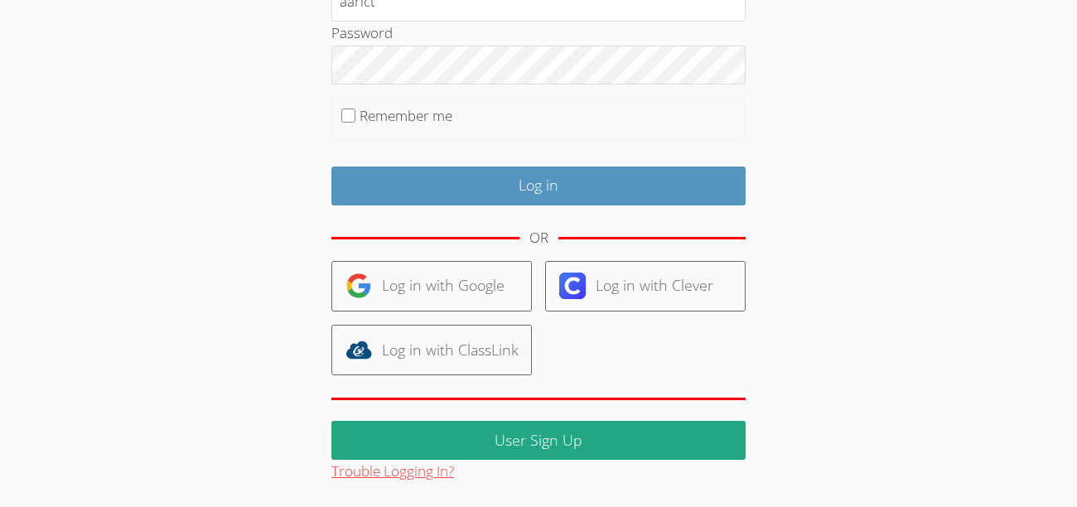
click at [436, 469] on button "Trouble Logging In?" at bounding box center [392, 472] width 123 height 24
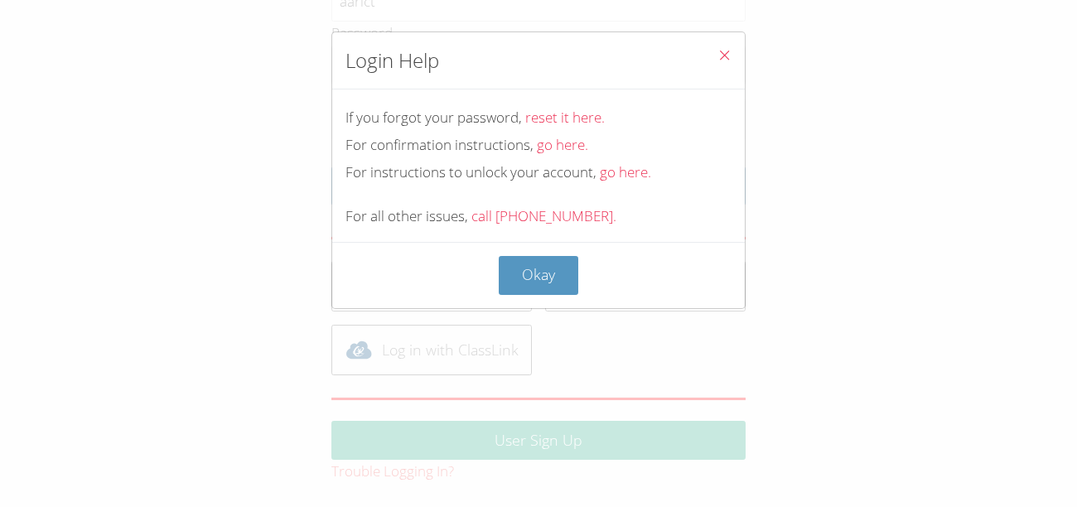
click at [524, 146] on div "For confirmation instructions, go here." at bounding box center [539, 145] width 386 height 24
click at [737, 63] on button "Close" at bounding box center [724, 57] width 41 height 51
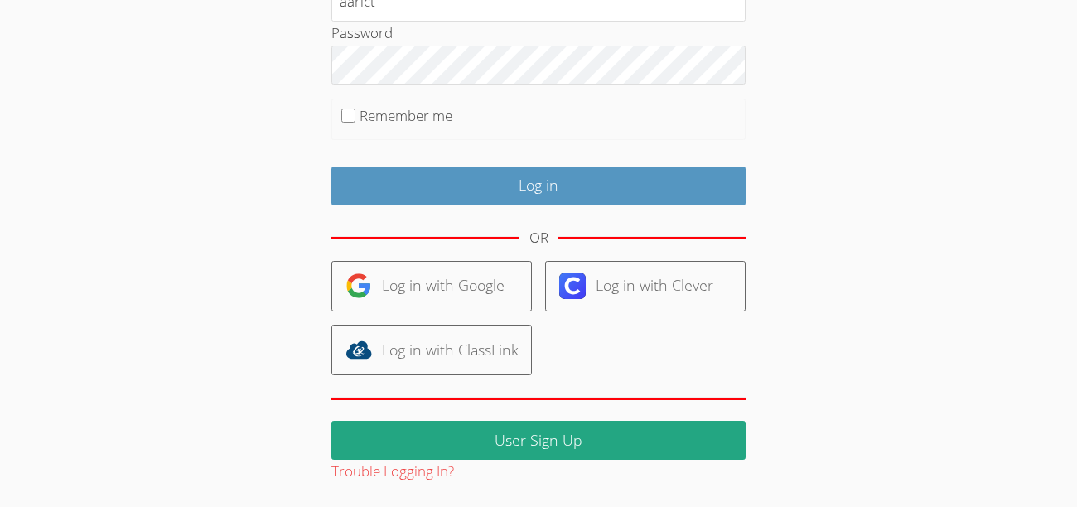
click at [402, 290] on html "User Log in Your account is locked Email or Username aarict Password Remember m…" at bounding box center [538, 36] width 1077 height 507
click at [399, 472] on button "Trouble Logging In?" at bounding box center [392, 472] width 123 height 24
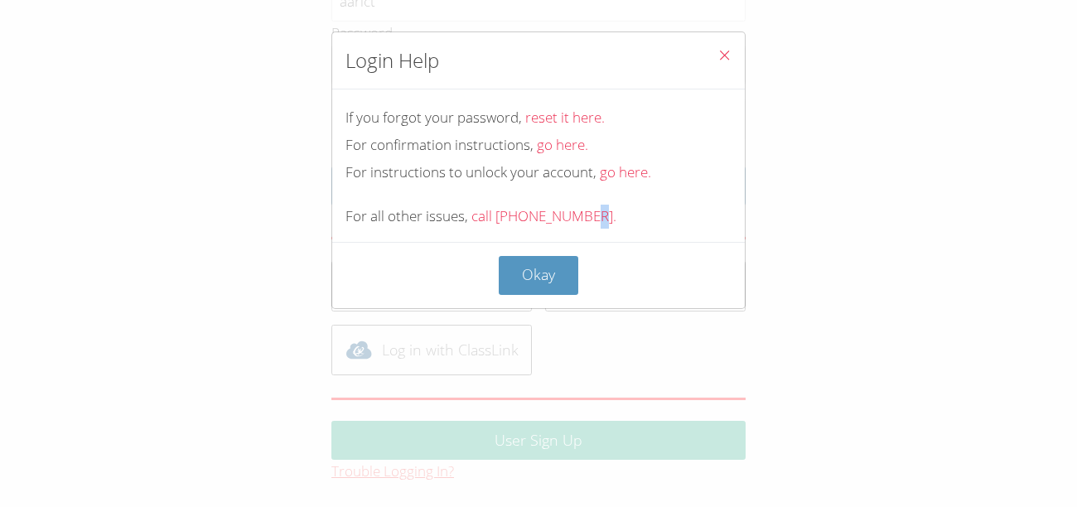
click at [399, 472] on div "Login Help If you forgot your password, reset it here. For confirmation instruc…" at bounding box center [538, 253] width 1077 height 507
click at [619, 175] on link "go here." at bounding box center [625, 171] width 51 height 19
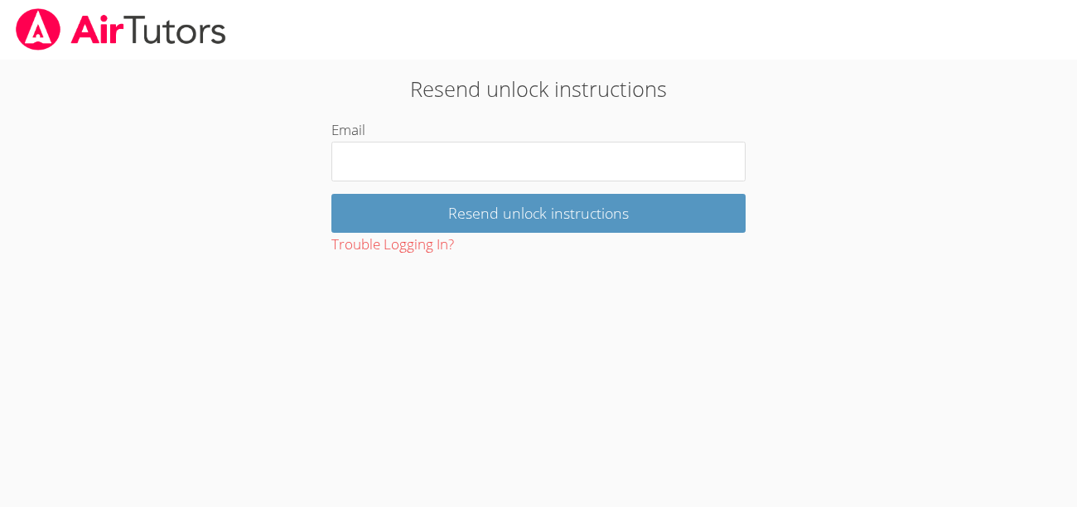
click at [619, 175] on input "Email" at bounding box center [538, 162] width 414 height 40
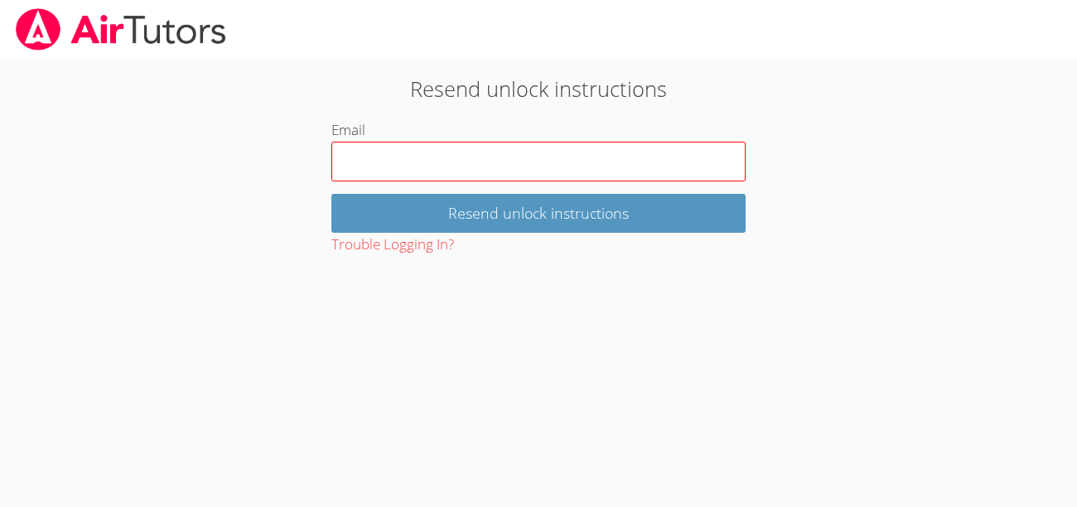
click at [621, 175] on input "Email" at bounding box center [538, 162] width 414 height 40
click at [619, 172] on input "Email" at bounding box center [538, 162] width 414 height 40
drag, startPoint x: 619, startPoint y: 172, endPoint x: 631, endPoint y: 172, distance: 11.6
click at [631, 172] on input "Email" at bounding box center [538, 162] width 414 height 40
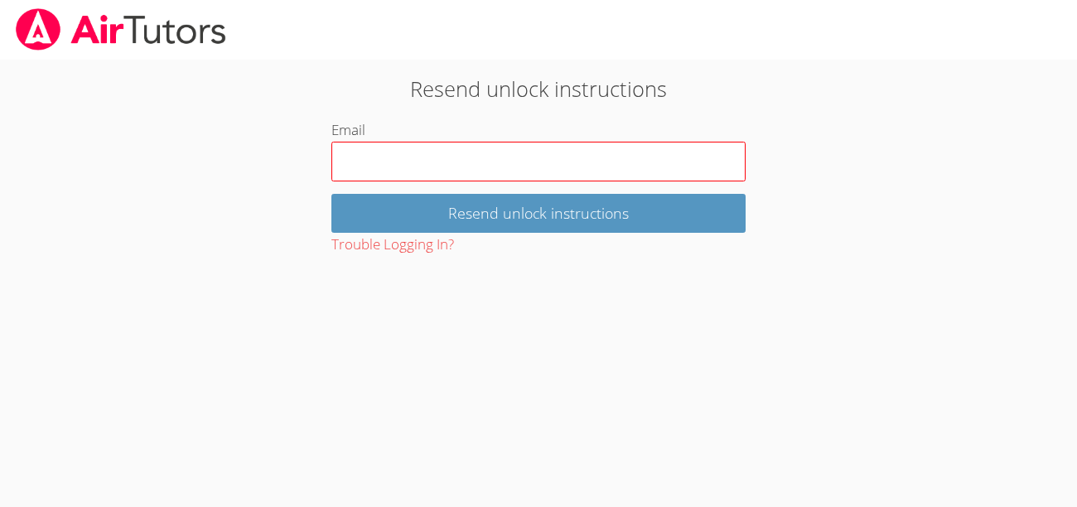
click at [631, 172] on input "Email" at bounding box center [538, 162] width 414 height 40
type input "\"
click at [331, 194] on input "Resend unlock instructions" at bounding box center [538, 213] width 414 height 39
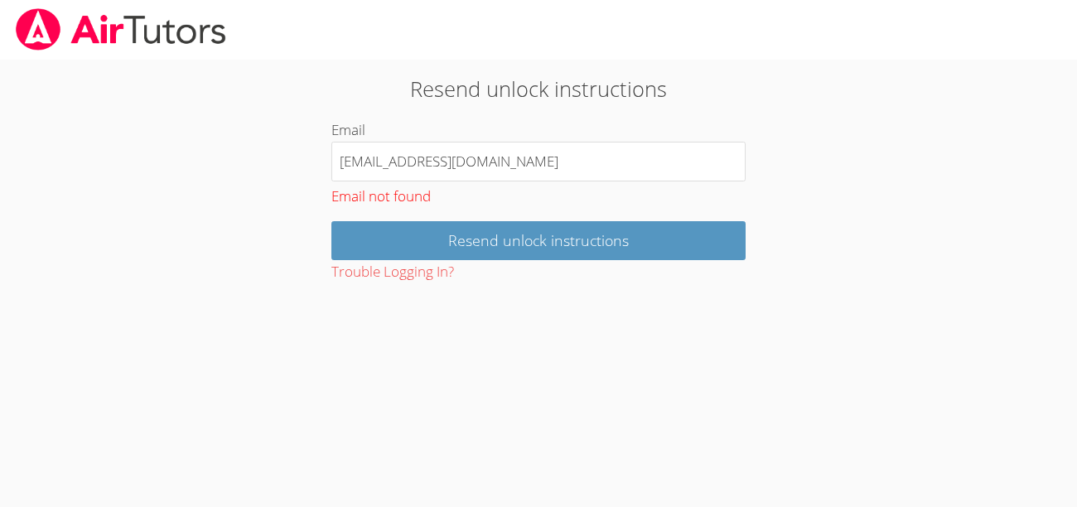
type input "Aholbrook1604@yahoo.com"
click at [331, 221] on input "Resend unlock instructions" at bounding box center [538, 240] width 414 height 39
type input "[EMAIL_ADDRESS][DOMAIN_NAME]"
click at [331, 221] on input "Resend unlock instructions" at bounding box center [538, 240] width 414 height 39
type input "[EMAIL_ADDRESS][DOMAIN_NAME]"
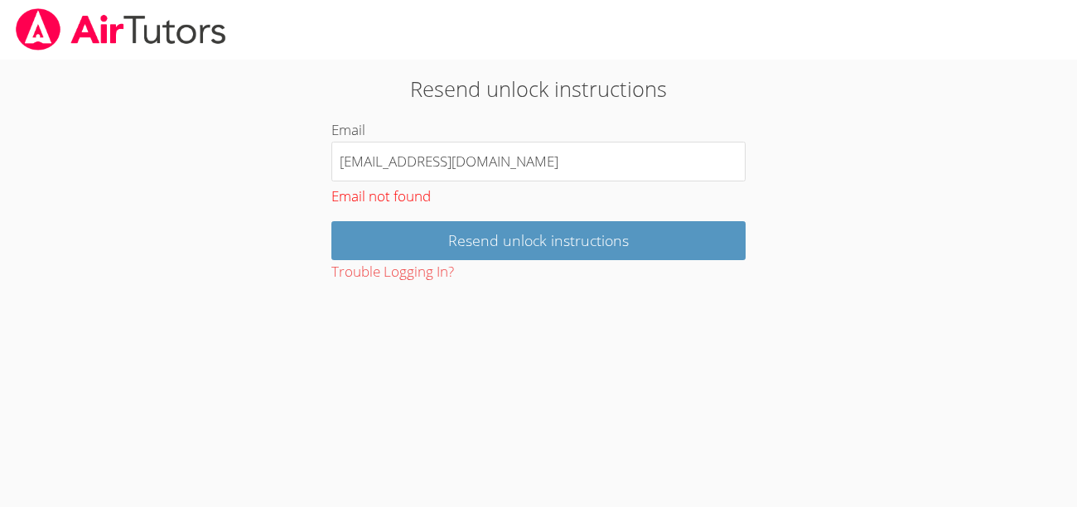
click at [331, 221] on input "Resend unlock instructions" at bounding box center [538, 240] width 414 height 39
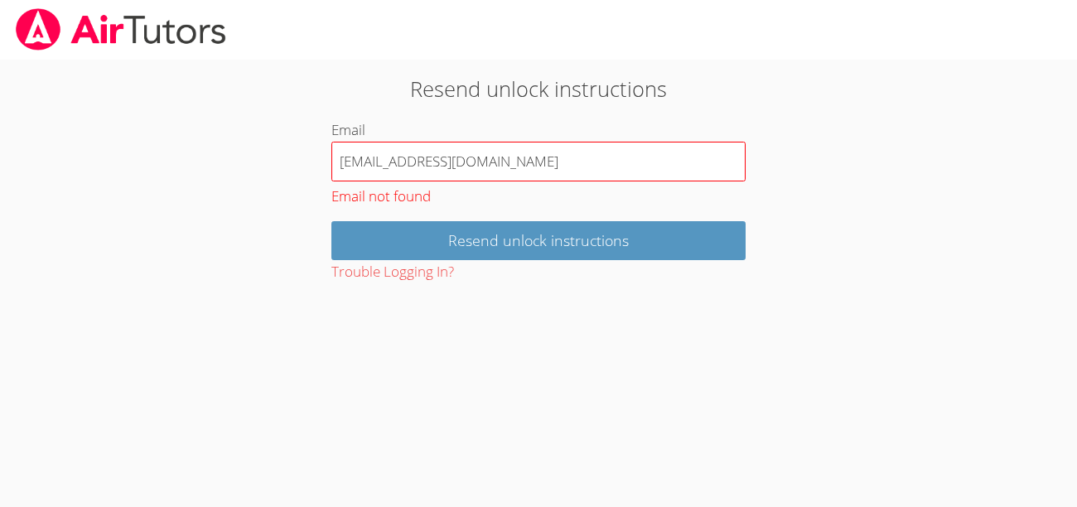
click at [718, 169] on input "[EMAIL_ADDRESS][DOMAIN_NAME]" at bounding box center [538, 162] width 414 height 40
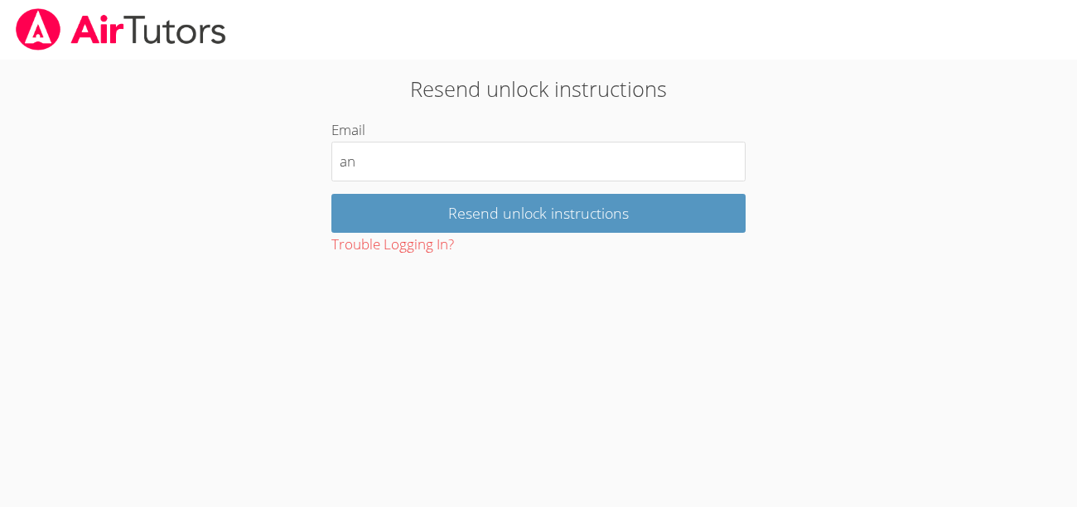
type input "a"
type input "Aholbrook1604@yahoo.co"
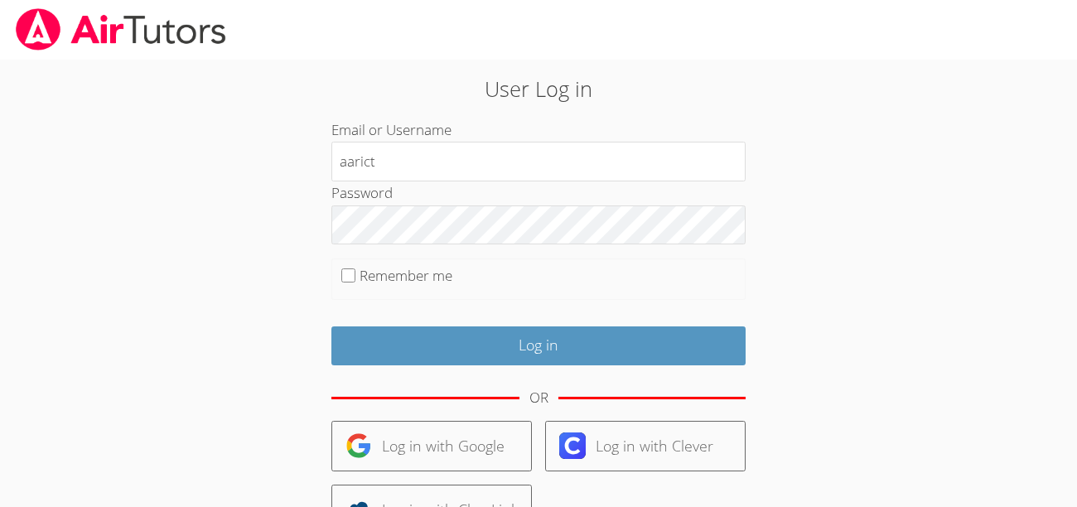
type input "aarict"
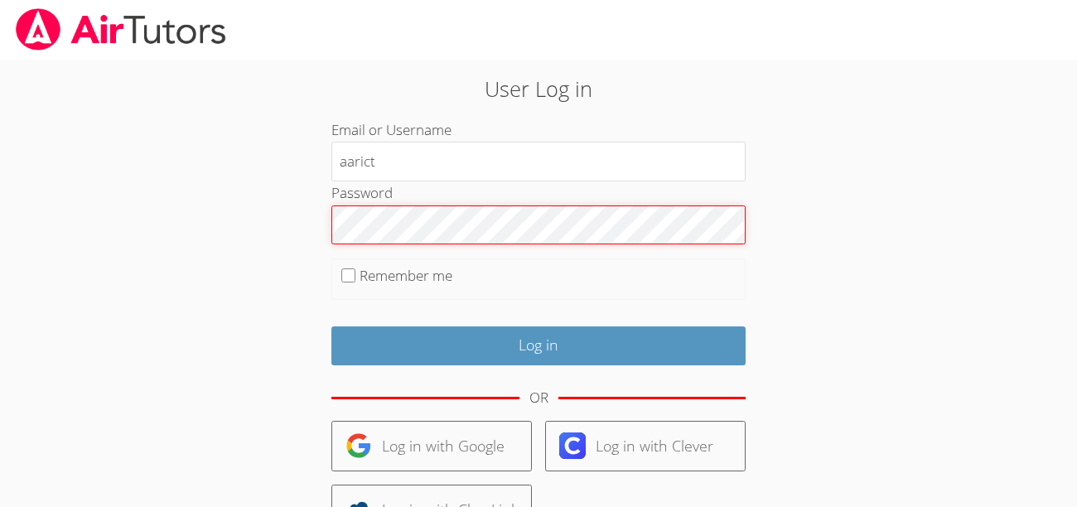
click at [331, 327] on input "Log in" at bounding box center [538, 346] width 414 height 39
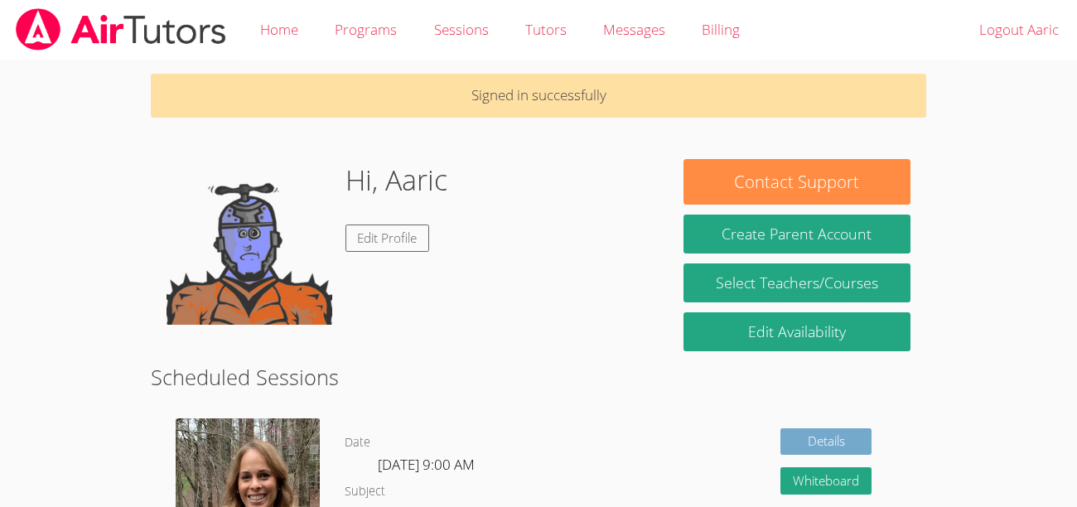
click at [815, 438] on link "Details" at bounding box center [826, 441] width 91 height 27
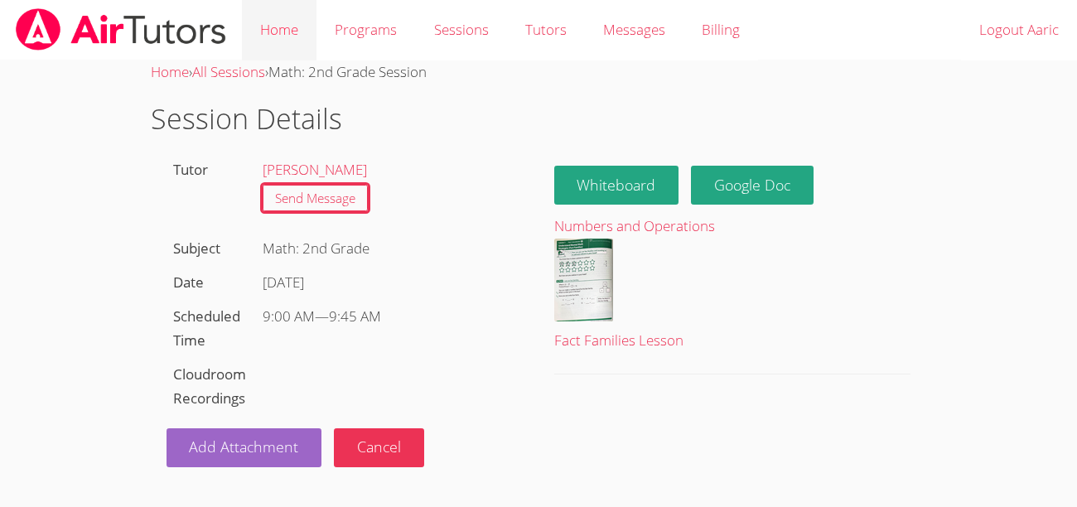
click at [264, 17] on link "Home" at bounding box center [279, 30] width 75 height 60
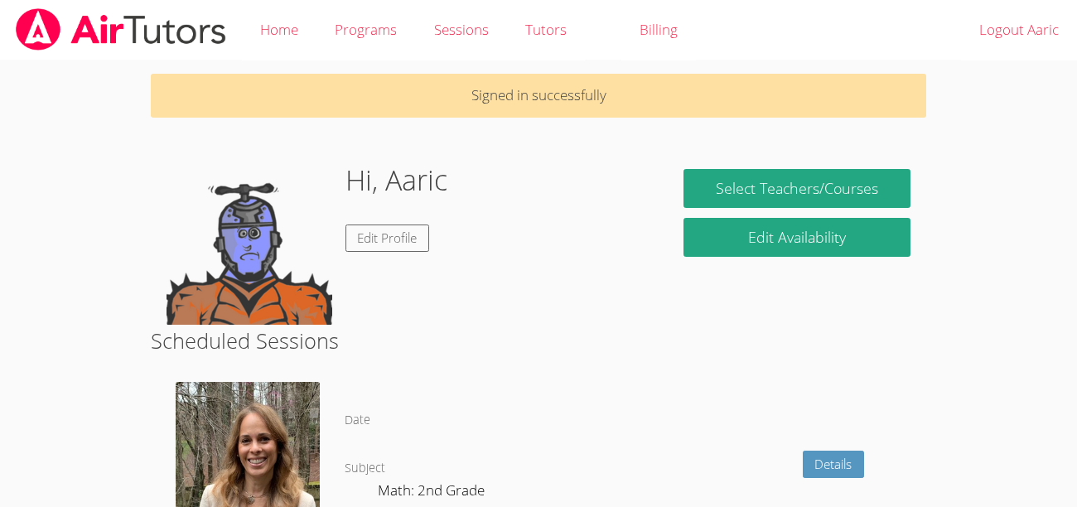
click at [264, 17] on link "Home" at bounding box center [279, 30] width 75 height 60
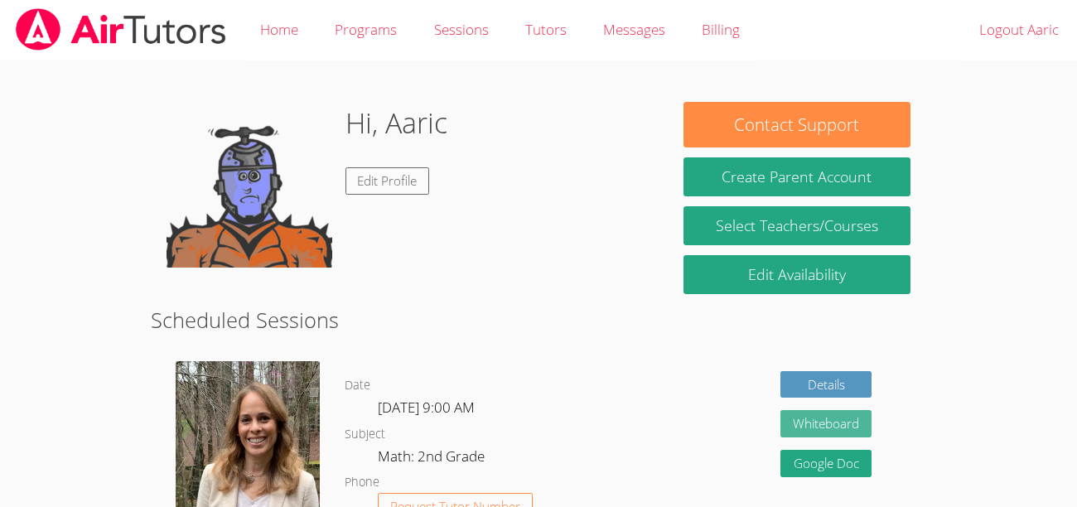
click at [805, 423] on button "Whiteboard" at bounding box center [826, 423] width 91 height 27
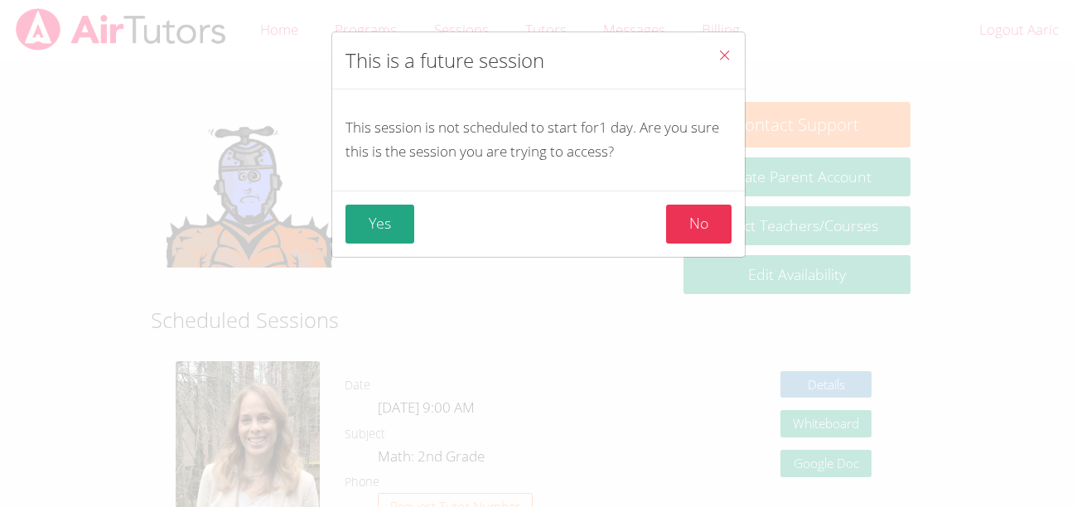
click at [724, 57] on icon "Close" at bounding box center [725, 55] width 14 height 14
